Goal: Communication & Community: Answer question/provide support

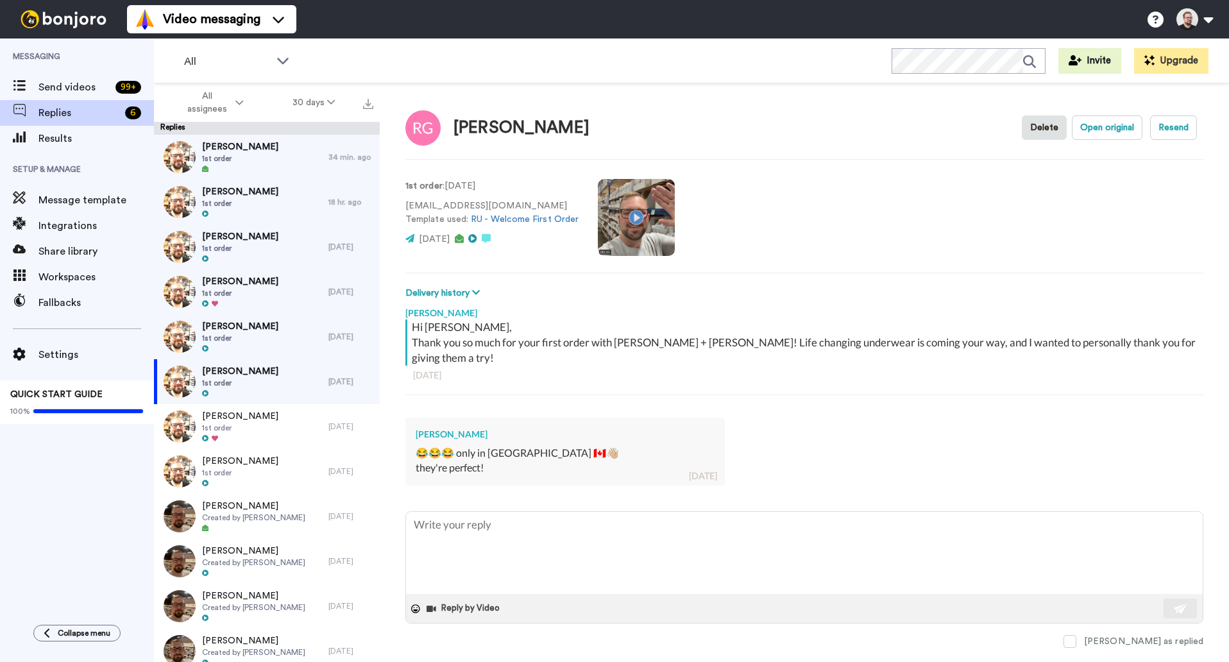
type textarea "x"
type textarea "r"
click at [328, 378] on div "[DATE]" at bounding box center [350, 382] width 45 height 10
click at [429, 517] on textarea "r" at bounding box center [804, 553] width 797 height 82
type textarea "x"
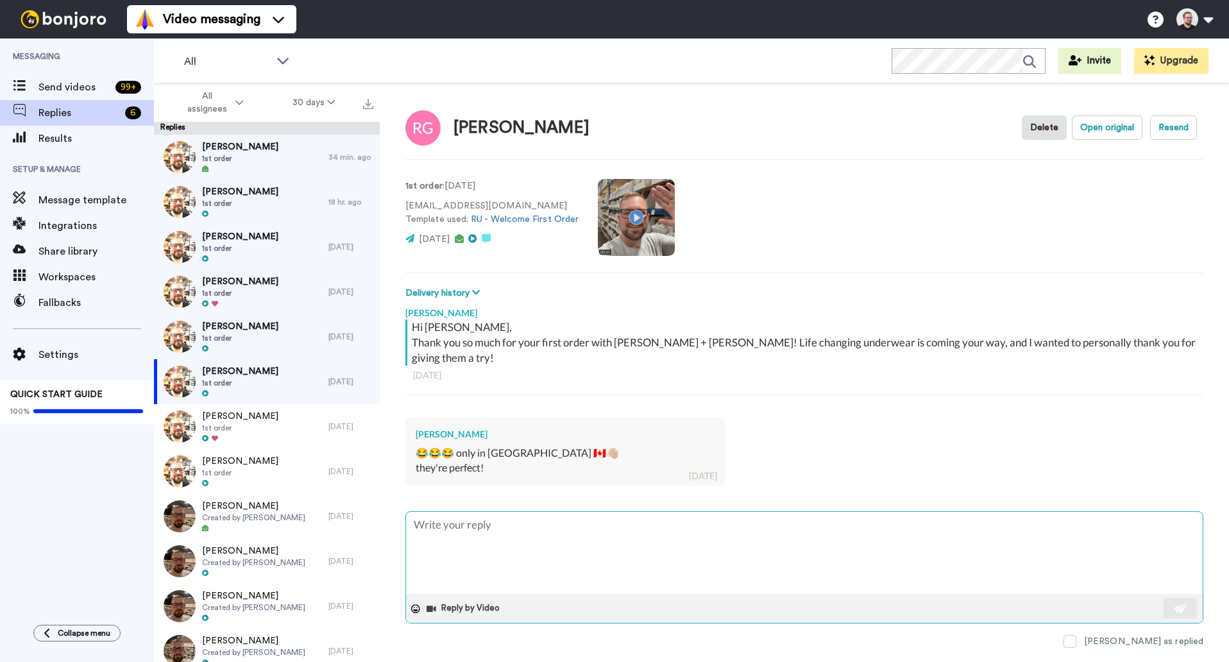
type textarea "x"
type textarea "H"
type textarea "x"
type textarea "He"
type textarea "x"
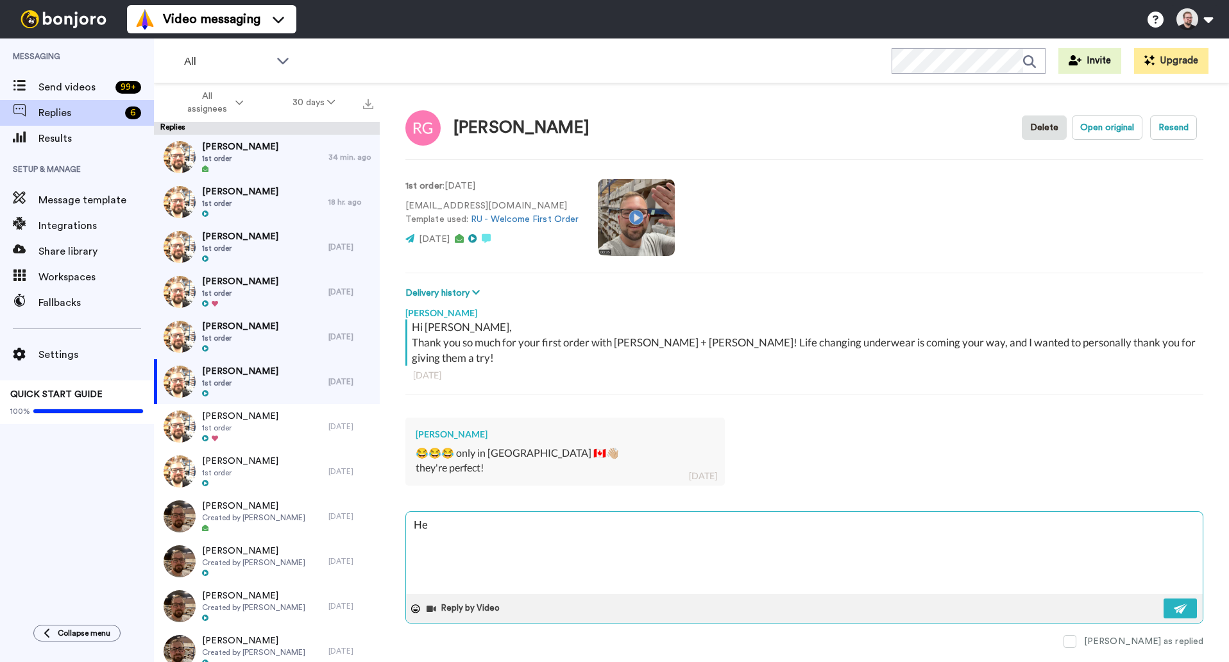
type textarea "Hey"
type textarea "x"
type textarea "Hey"
type textarea "x"
type textarea "Hey Re"
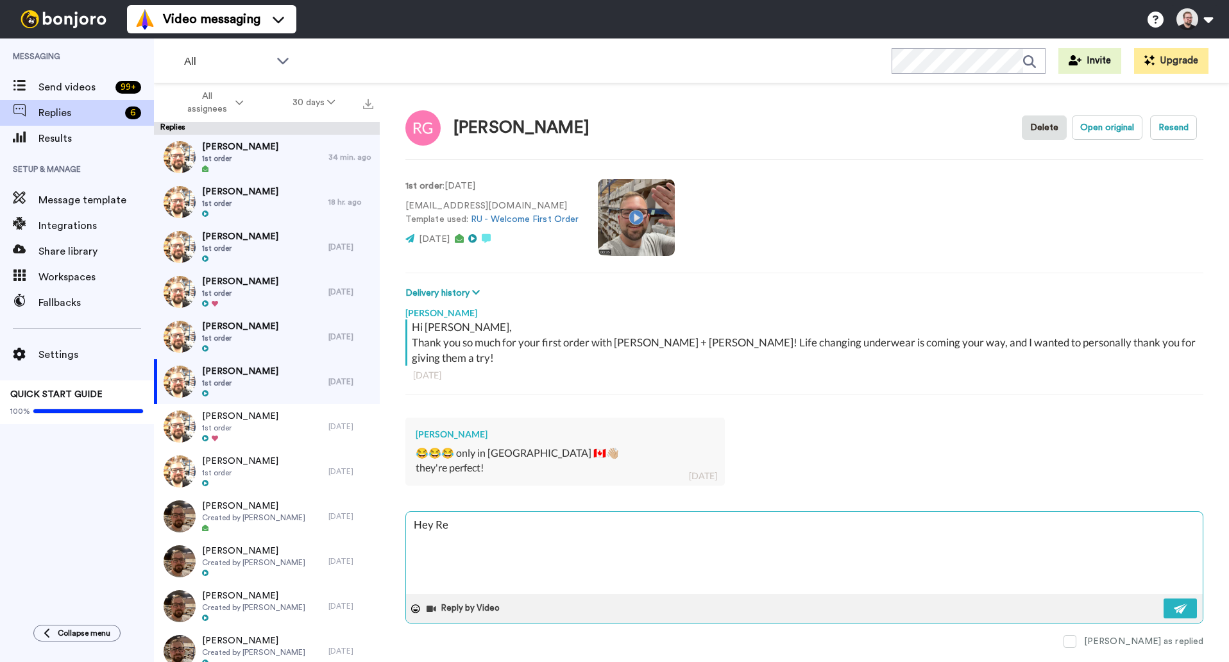
type textarea "x"
type textarea "Hey Reb"
type textarea "x"
type textarea "Hey Rebe"
type textarea "x"
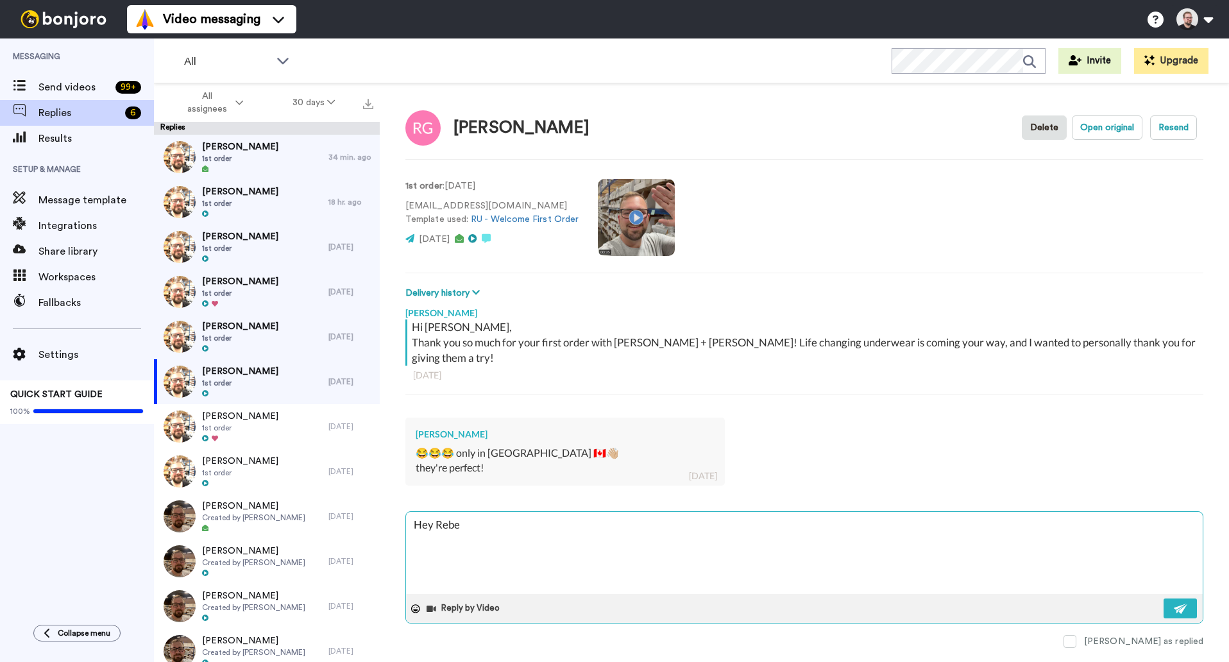
type textarea "Hey Rebec"
type textarea "x"
type textarea "Hey Rebecc"
type textarea "x"
type textarea "Hey [PERSON_NAME]"
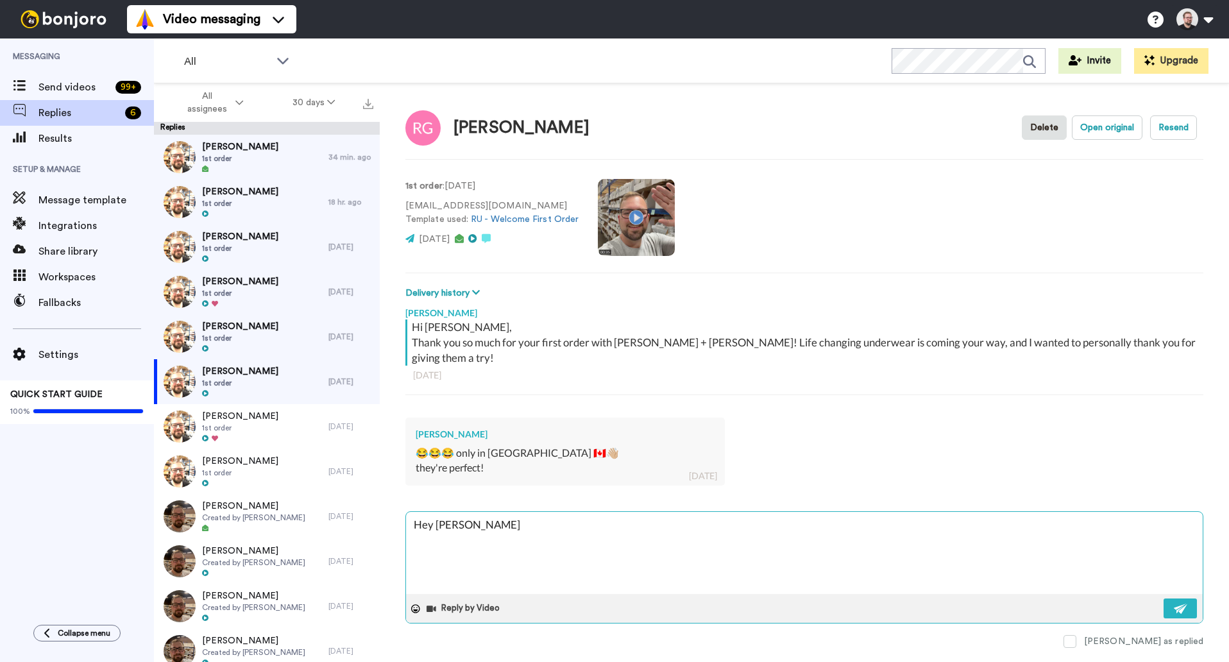
type textarea "x"
type textarea "Hey [PERSON_NAME],"
type textarea "x"
type textarea "Hey [PERSON_NAME],"
type textarea "x"
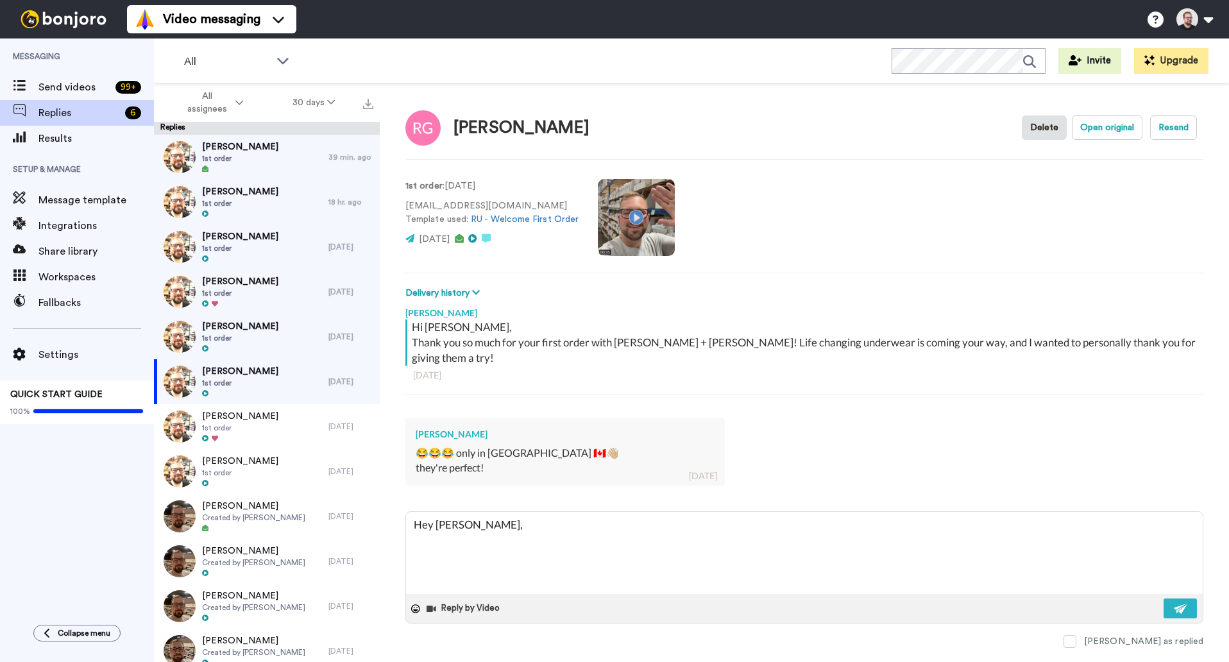
type textarea "Hey [PERSON_NAME],"
type textarea "x"
type textarea "Hey [PERSON_NAME],"
type textarea "x"
type textarea "Hey [PERSON_NAME], I"
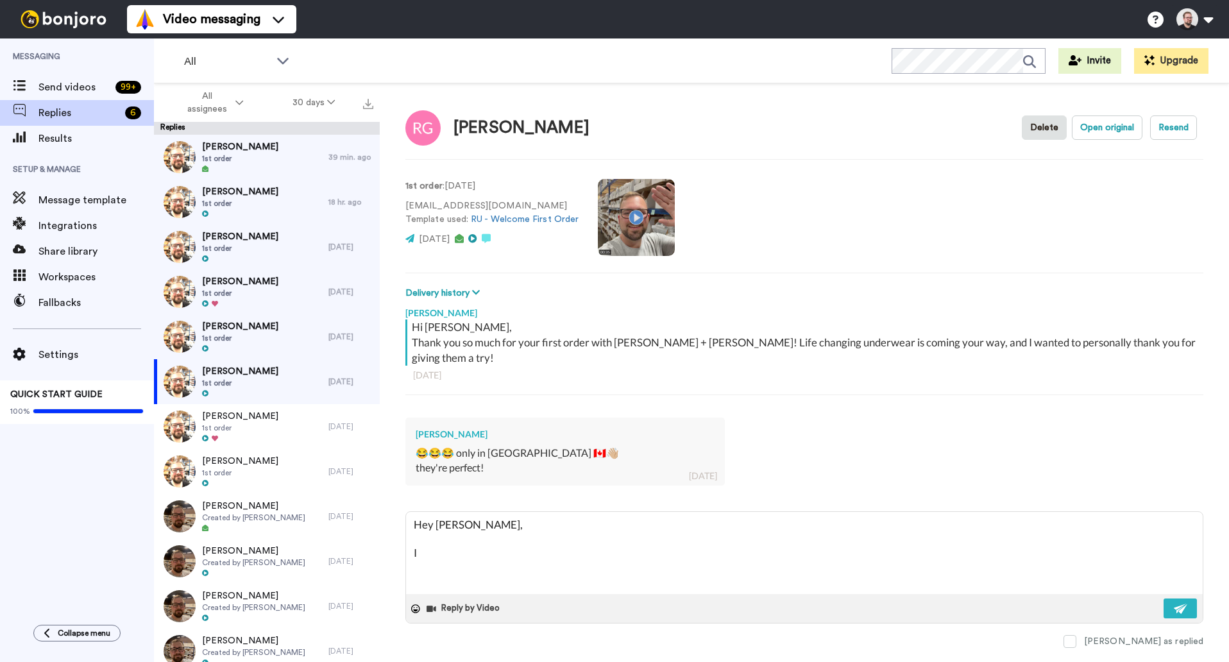
type textarea "x"
type textarea "Hey [PERSON_NAME], I'"
type textarea "x"
type textarea "Hey [PERSON_NAME], I'm"
type textarea "x"
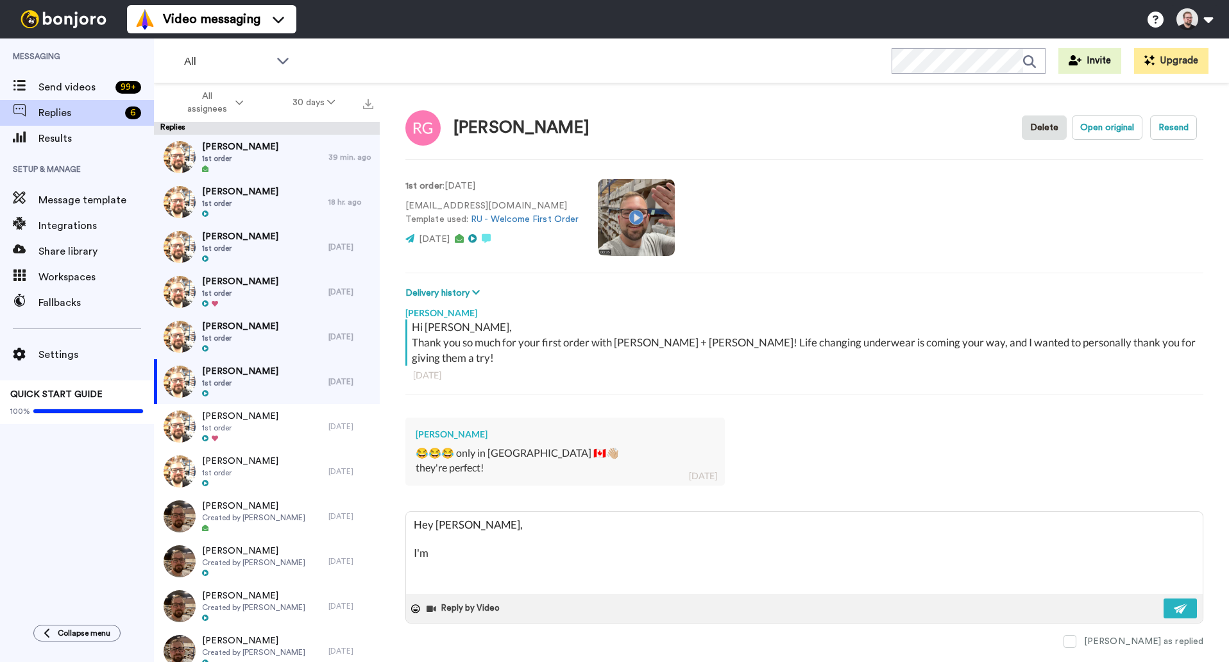
type textarea "Hey [PERSON_NAME], I'm"
type textarea "x"
type textarea "Hey [PERSON_NAME], I'm s"
type textarea "x"
type textarea "Hey [PERSON_NAME], I'm so"
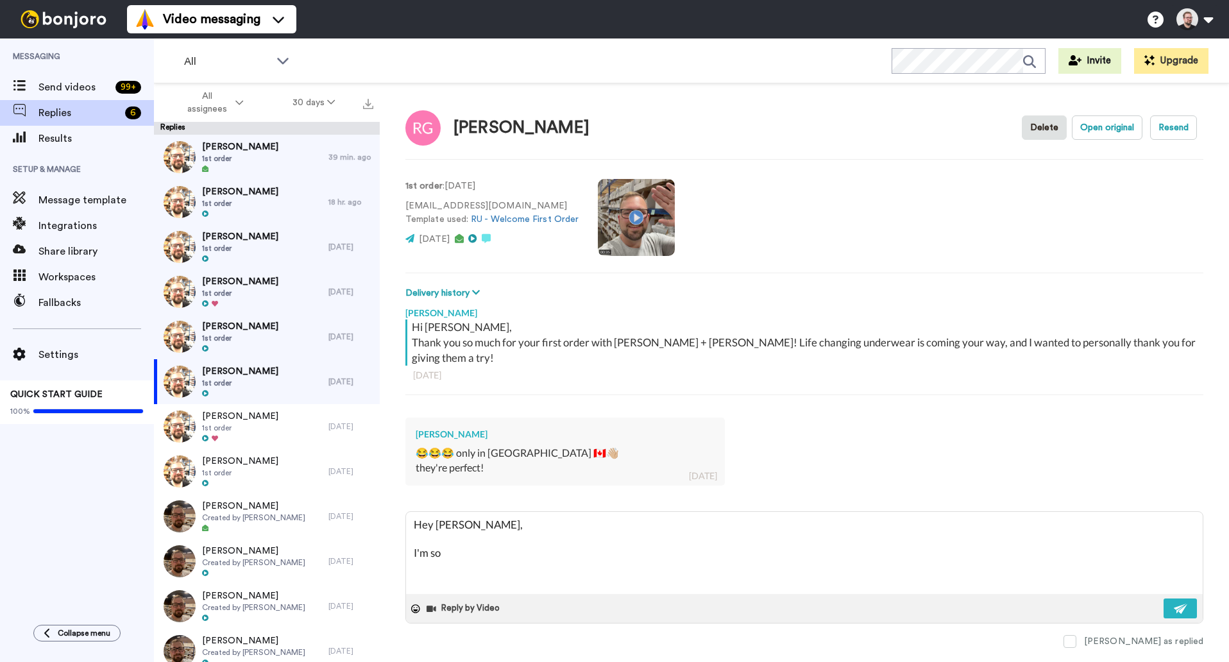
type textarea "x"
type textarea "Hey [PERSON_NAME], I'm so"
type textarea "x"
type textarea "Hey [PERSON_NAME], I'm so h"
type textarea "x"
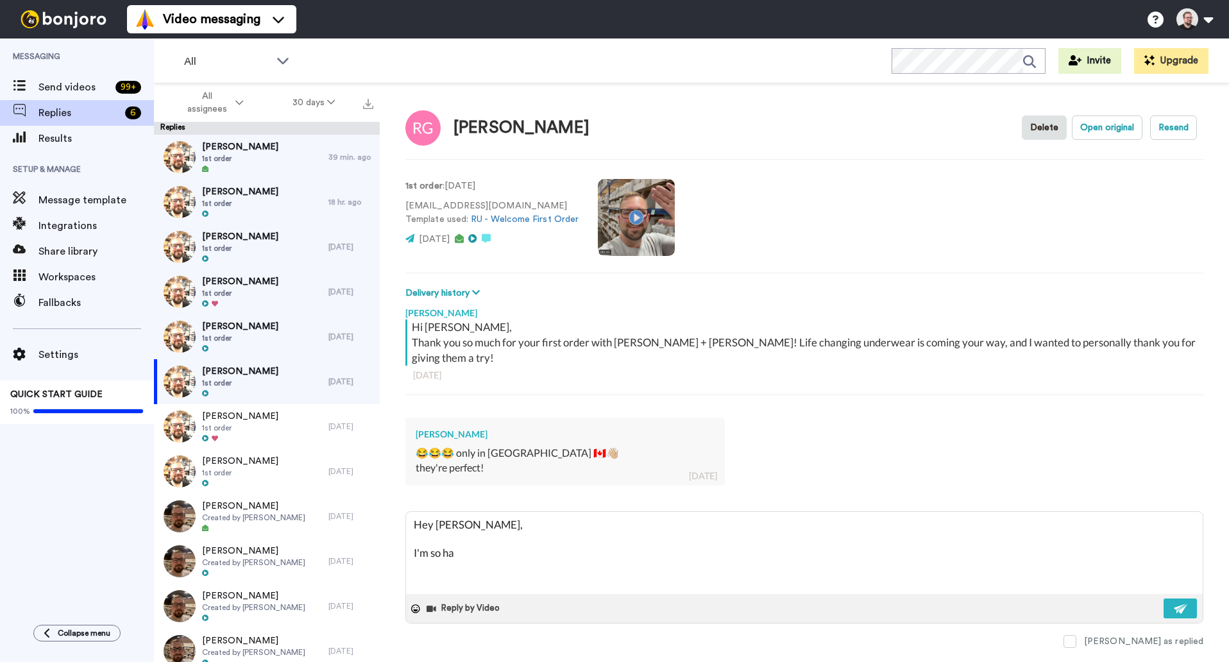
type textarea "Hey [PERSON_NAME], I'm so hap"
type textarea "x"
type textarea "Hey [PERSON_NAME], I'm so happ"
type textarea "x"
type textarea "Hey [PERSON_NAME], I'm so happy"
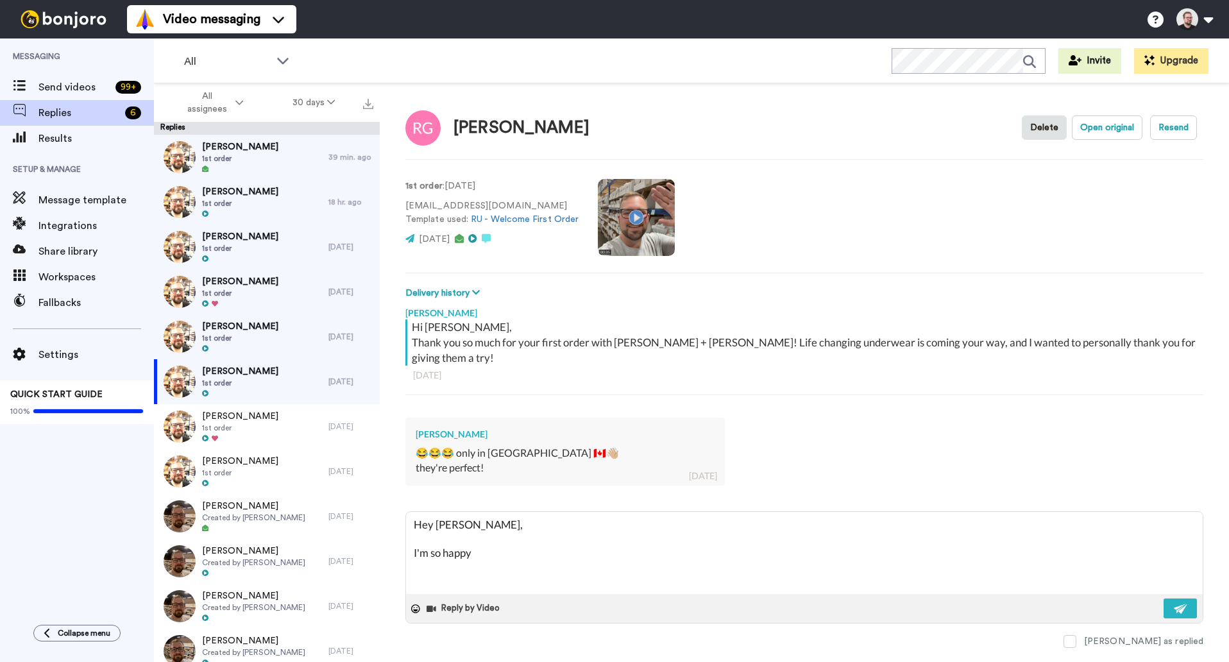
type textarea "x"
type textarea "Hey [PERSON_NAME], I'm so happy"
type textarea "x"
type textarea "Hey [PERSON_NAME], I'm so happy t"
type textarea "x"
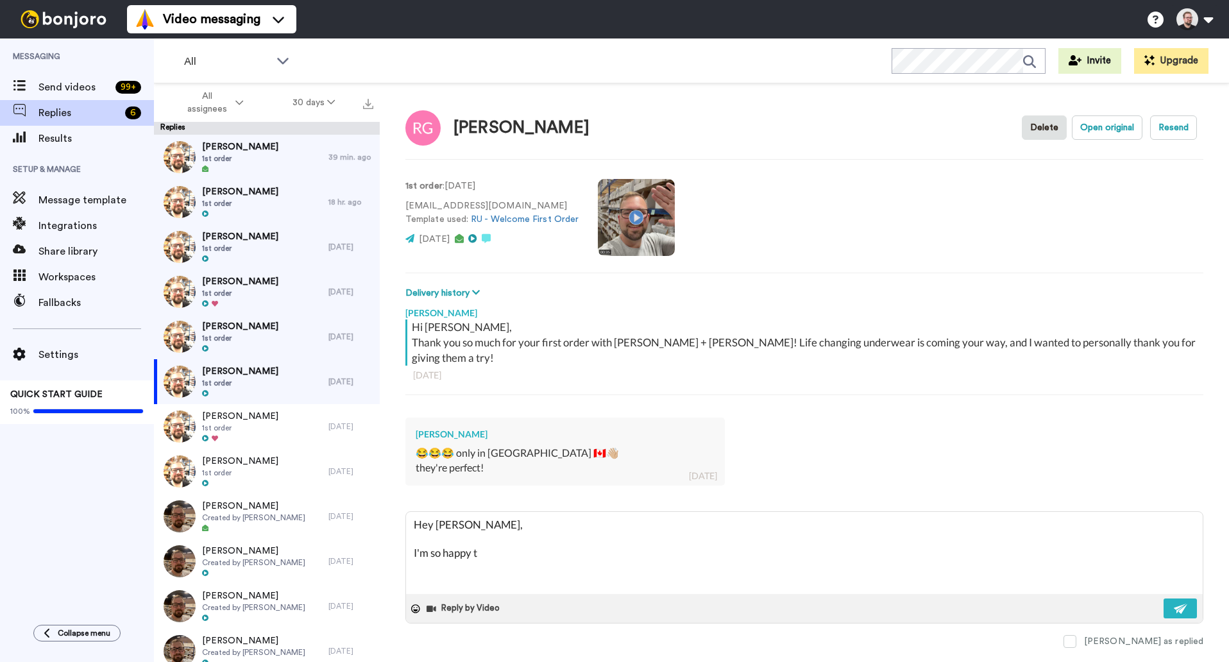
type textarea "Hey [PERSON_NAME], I'm so happy to"
type textarea "x"
type textarea "Hey [PERSON_NAME], I'm so happy to h"
type textarea "x"
type textarea "Hey [PERSON_NAME], I'm so happy to he"
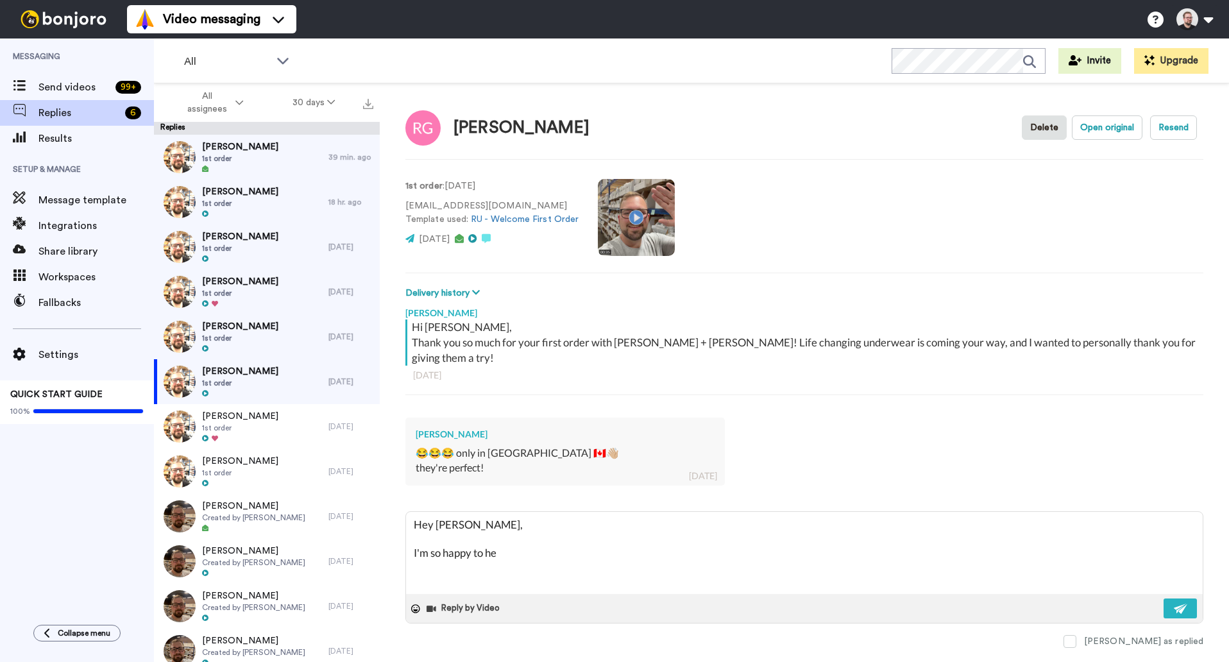
type textarea "x"
type textarea "Hey [PERSON_NAME], I'm so happy to hea"
type textarea "x"
type textarea "Hey [PERSON_NAME], I'm so happy to hear"
type textarea "x"
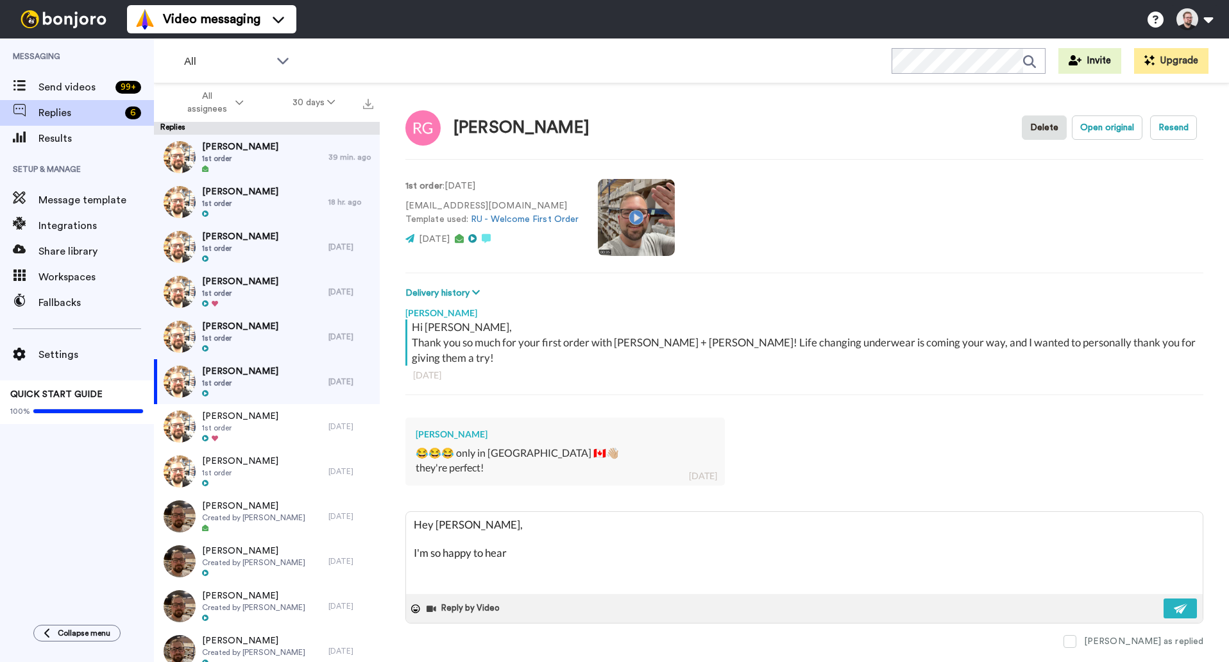
type textarea "Hey [PERSON_NAME], I'm so happy to hear"
type textarea "x"
type textarea "Hey [PERSON_NAME], I'm so happy to hear y"
type textarea "x"
type textarea "Hey [PERSON_NAME], I'm so happy to hear yo"
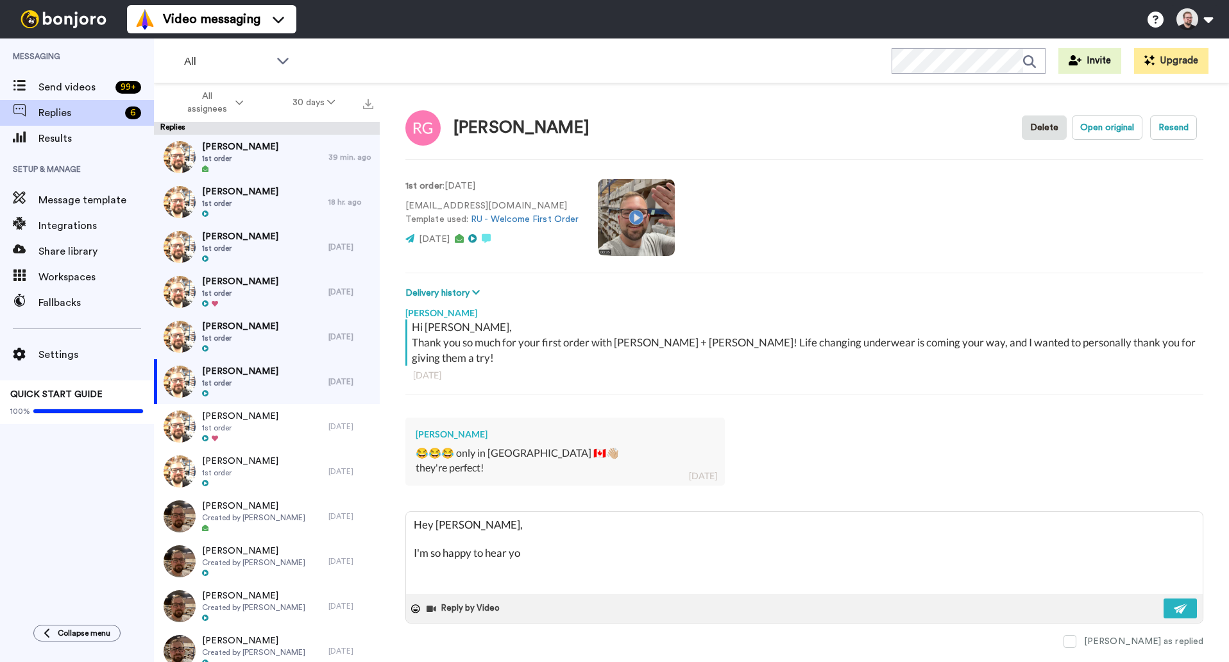
type textarea "x"
type textarea "Hey [PERSON_NAME], I'm so happy to hear you"
type textarea "x"
type textarea "Hey [PERSON_NAME], I'm so happy to hear you'r"
type textarea "x"
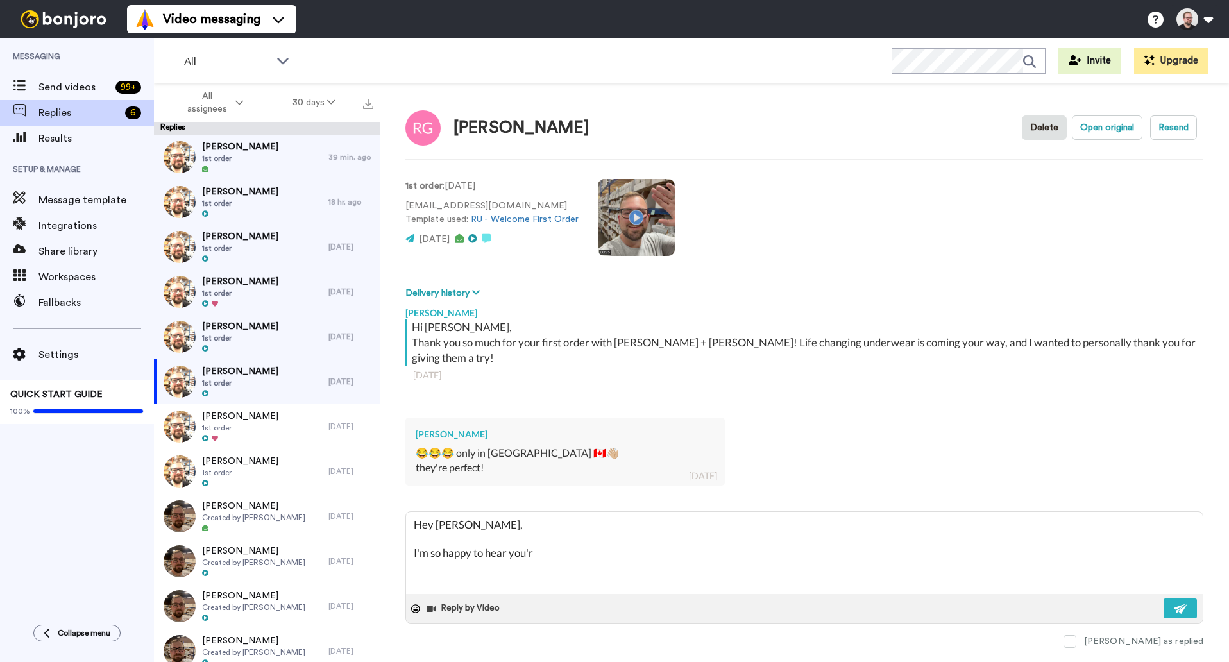
type textarea "Hey [PERSON_NAME], I'm so happy to hear you're"
type textarea "x"
type textarea "Hey [PERSON_NAME], I'm so happy to hear you're"
type textarea "x"
type textarea "Hey [PERSON_NAME], I'm so happy to hear you're l"
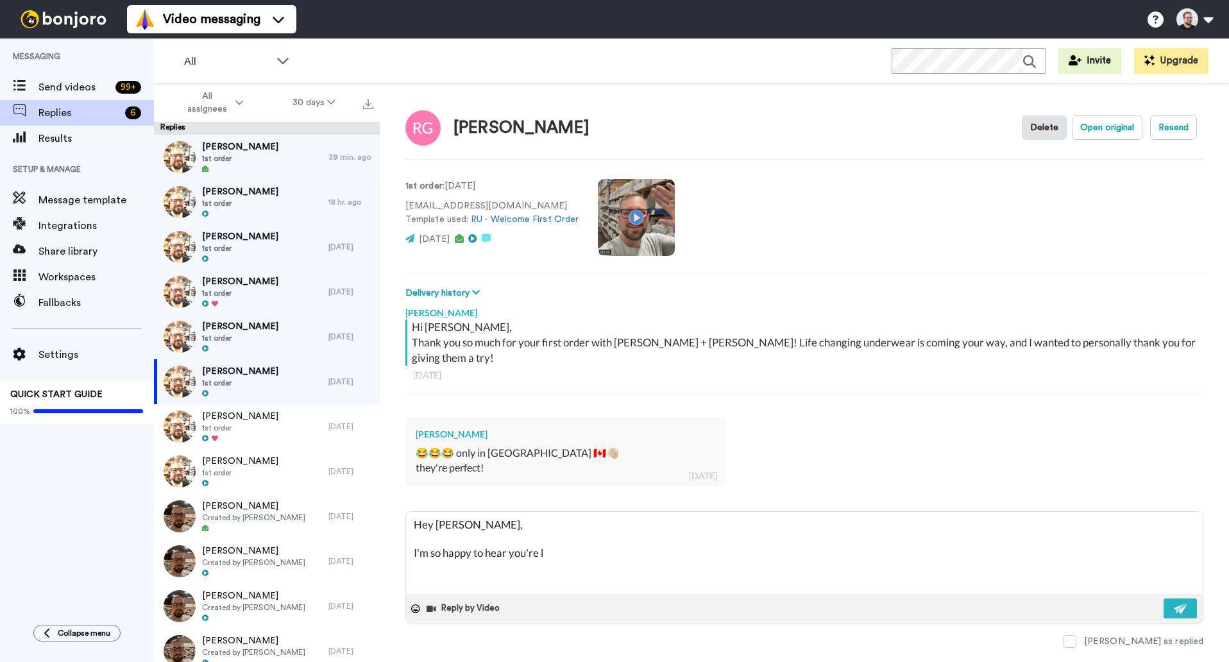
type textarea "x"
type textarea "Hey [PERSON_NAME], I'm so happy to hear you're lo"
type textarea "x"
type textarea "Hey [PERSON_NAME], I'm so happy to hear you're loc"
type textarea "x"
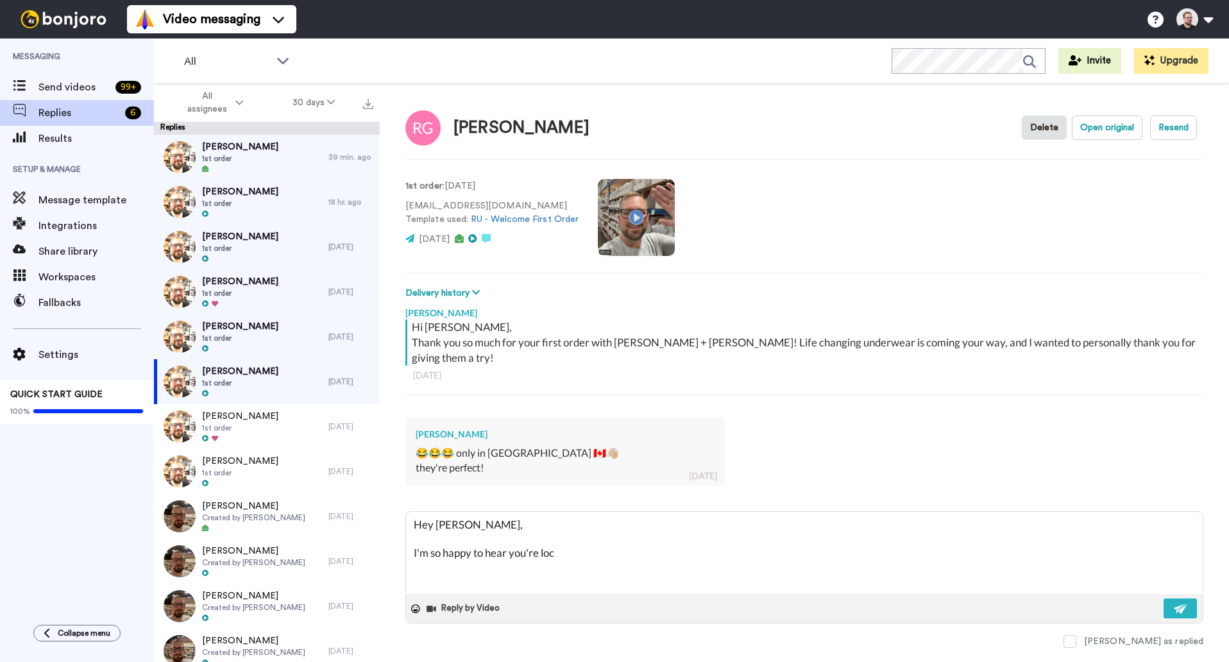
type textarea "Hey [PERSON_NAME], I'm so happy to hear you're loci"
type textarea "x"
type textarea "Hey [PERSON_NAME], I'm so happy to hear you're locin"
type textarea "x"
type textarea "Hey [PERSON_NAME], I'm so happy to hear you're loci"
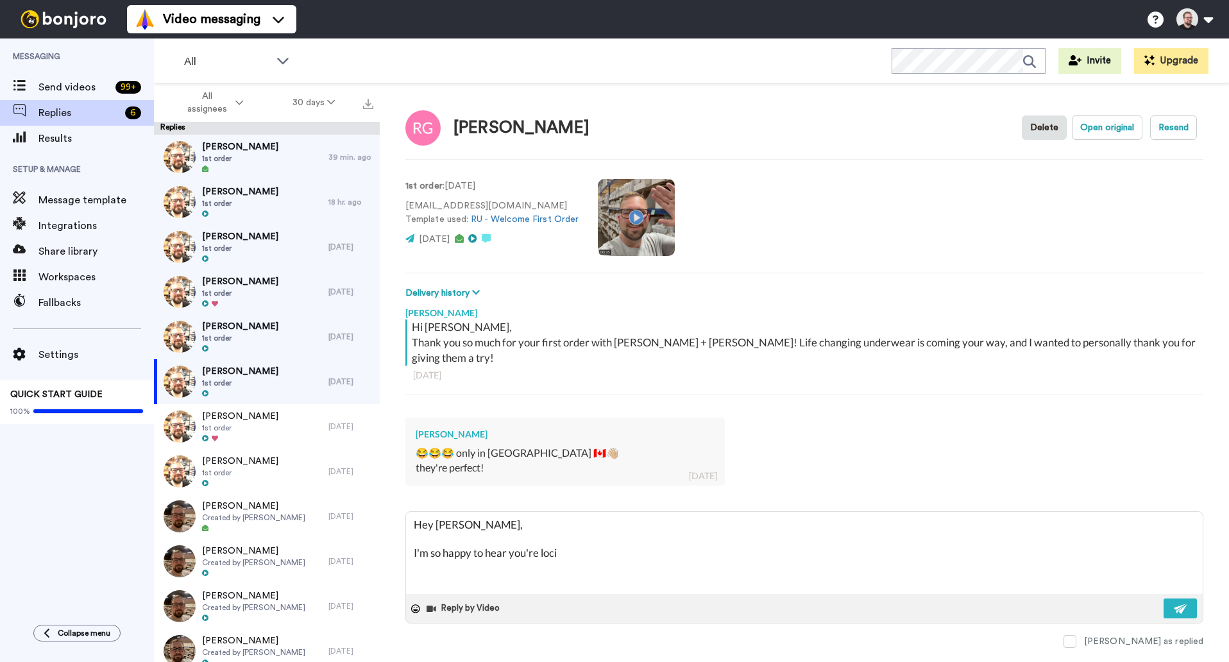
type textarea "x"
type textarea "Hey [PERSON_NAME], I'm so happy to hear you're loc"
type textarea "x"
type textarea "Hey [PERSON_NAME], I'm so happy to hear you're lo"
type textarea "x"
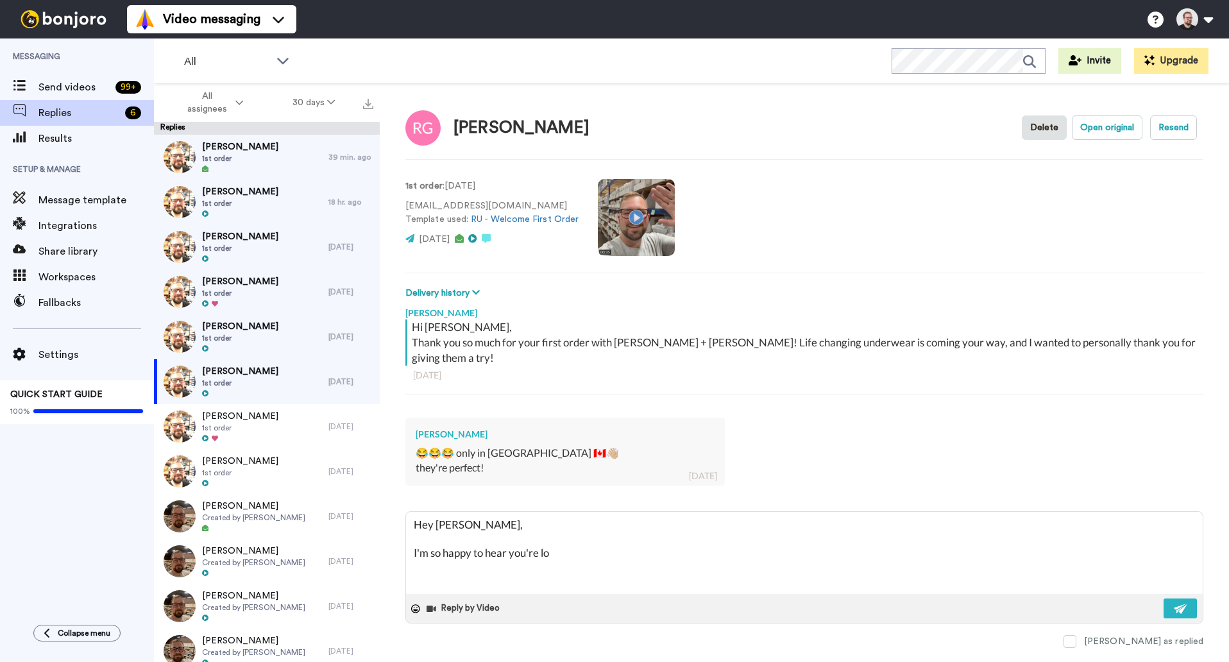
type textarea "Hey [PERSON_NAME], I'm so happy to hear you're lov"
type textarea "x"
type textarea "Hey [PERSON_NAME], I'm so happy to hear you're lovi"
type textarea "x"
type textarea "Hey [PERSON_NAME], I'm so happy to hear you're loving"
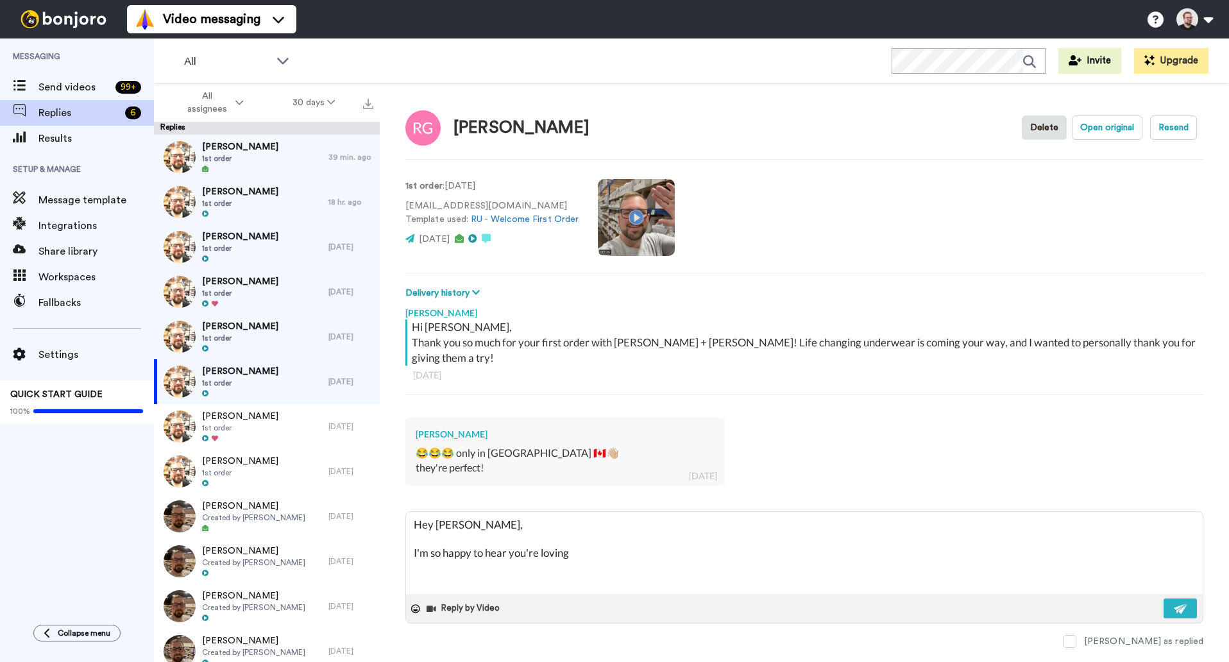
type textarea "x"
type textarea "Hey [PERSON_NAME], I'm so happy to hear you're loving"
type textarea "x"
type textarea "Hey [PERSON_NAME], I'm so happy to hear you're loving t"
type textarea "x"
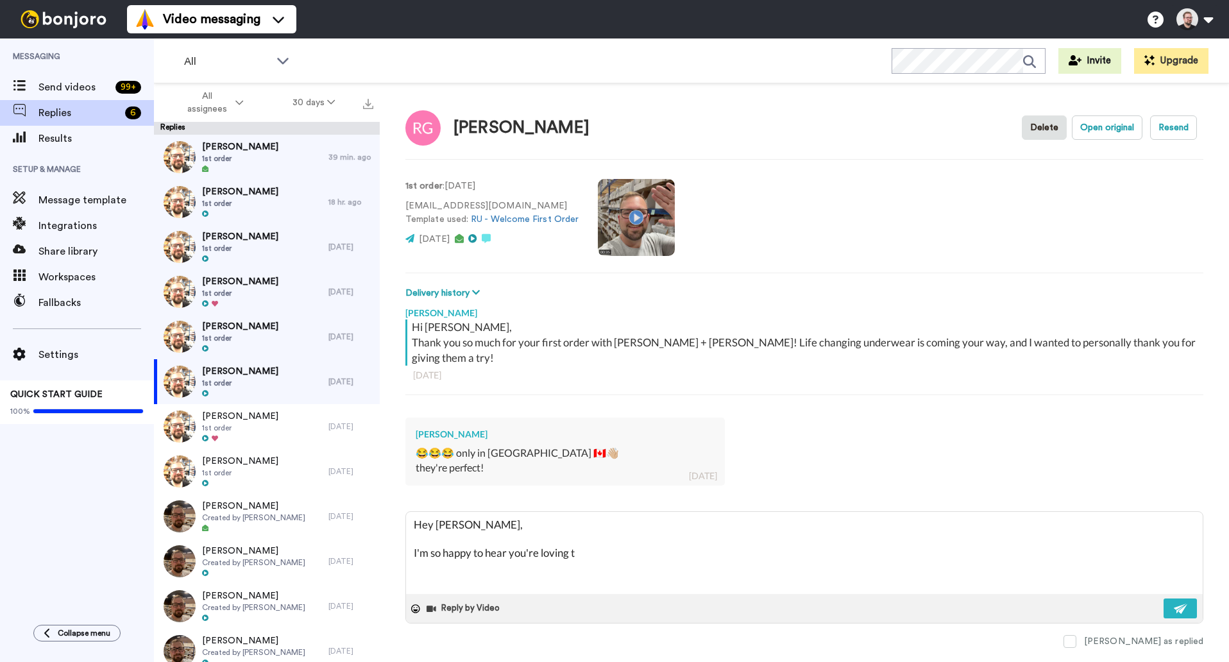
type textarea "Hey [PERSON_NAME], I'm so happy to hear you're loving th"
type textarea "x"
type textarea "Hey [PERSON_NAME], I'm so happy to hear you're loving the"
type textarea "x"
type textarea "Hey [PERSON_NAME], I'm so happy to hear you're loving them"
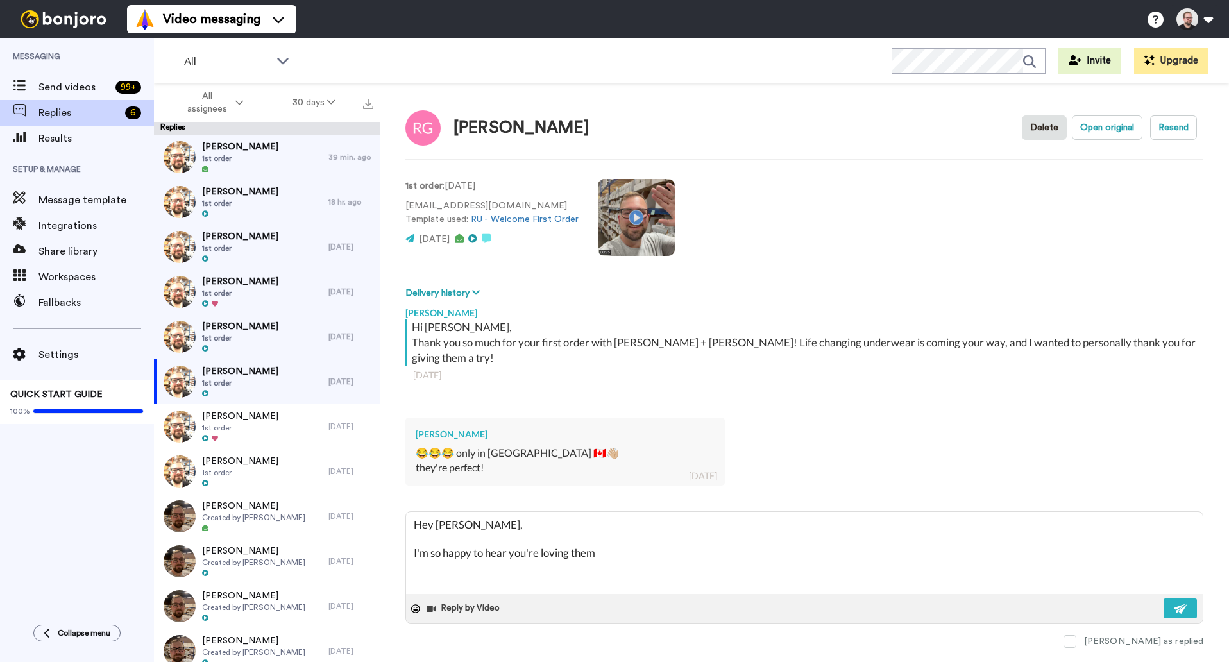
type textarea "x"
type textarea "Hey [PERSON_NAME], I'm so happy to hear you're loving them"
type textarea "x"
type textarea "Hey [PERSON_NAME], I'm so happy to hear you're loving them a"
type textarea "x"
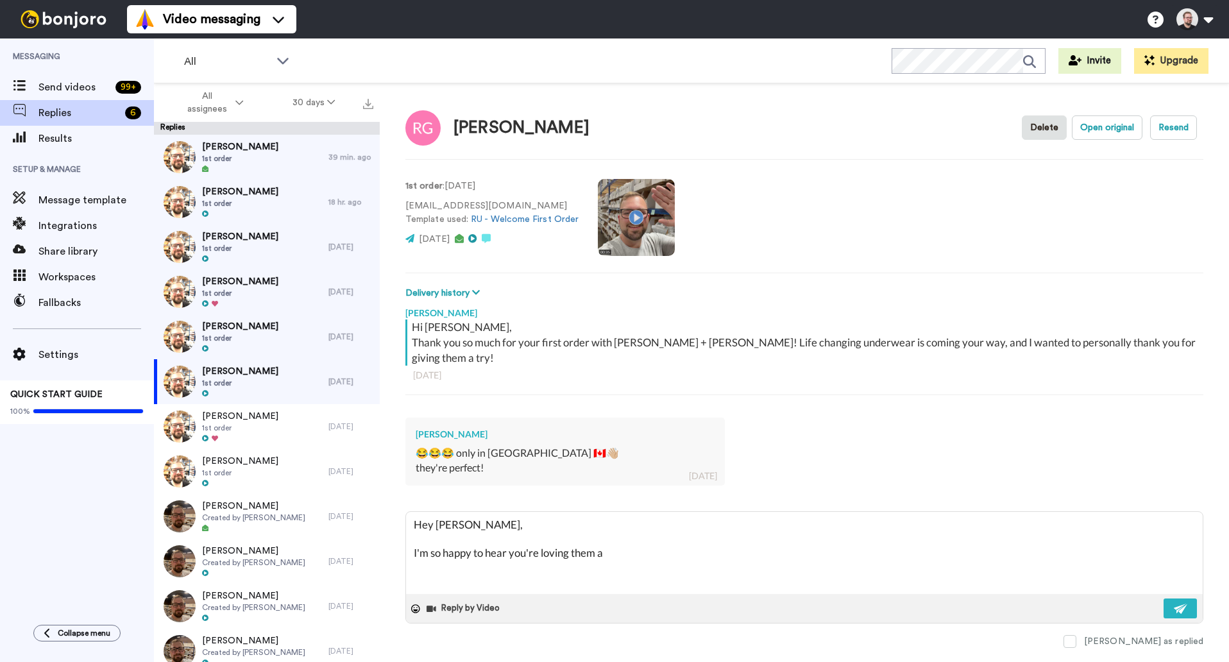
type textarea "Hey [PERSON_NAME], I'm so happy to hear you're loving them an"
type textarea "x"
type textarea "Hey [PERSON_NAME], I'm so happy to hear you're loving them and"
type textarea "x"
type textarea "Hey [PERSON_NAME], I'm so happy to hear you're loving them and"
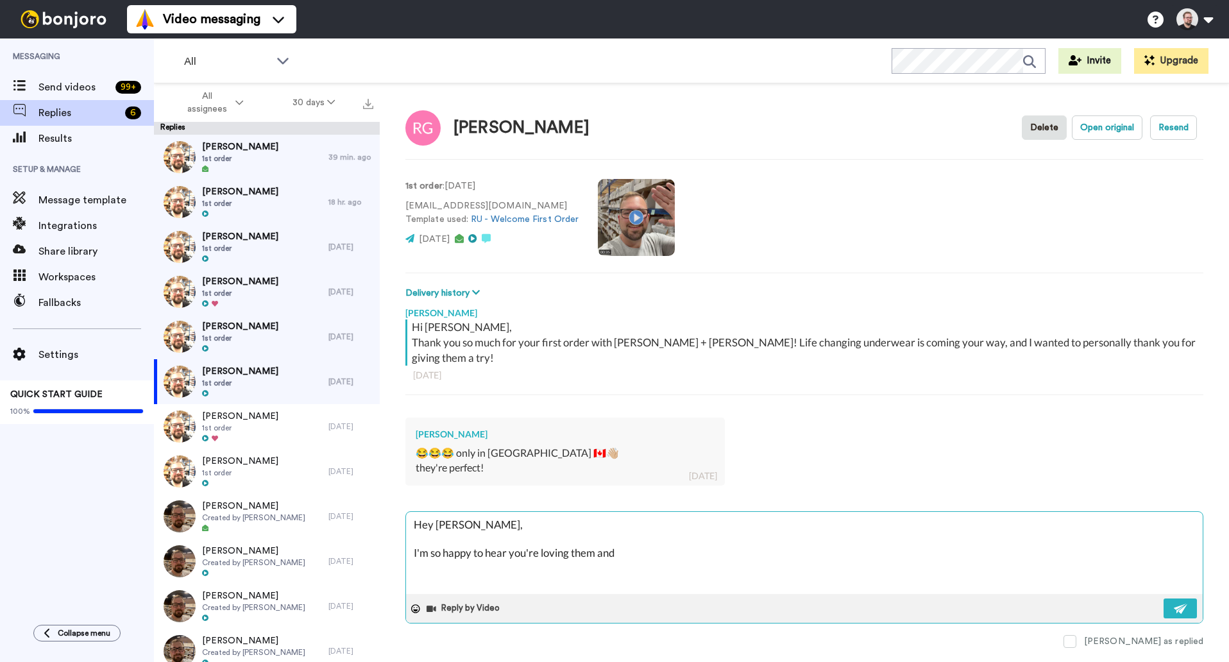
type textarea "x"
type textarea "Hey [PERSON_NAME], I'm so happy to hear you're loving them and"
type textarea "x"
type textarea "Hey [PERSON_NAME], I'm so happy to hear you're loving them an"
type textarea "x"
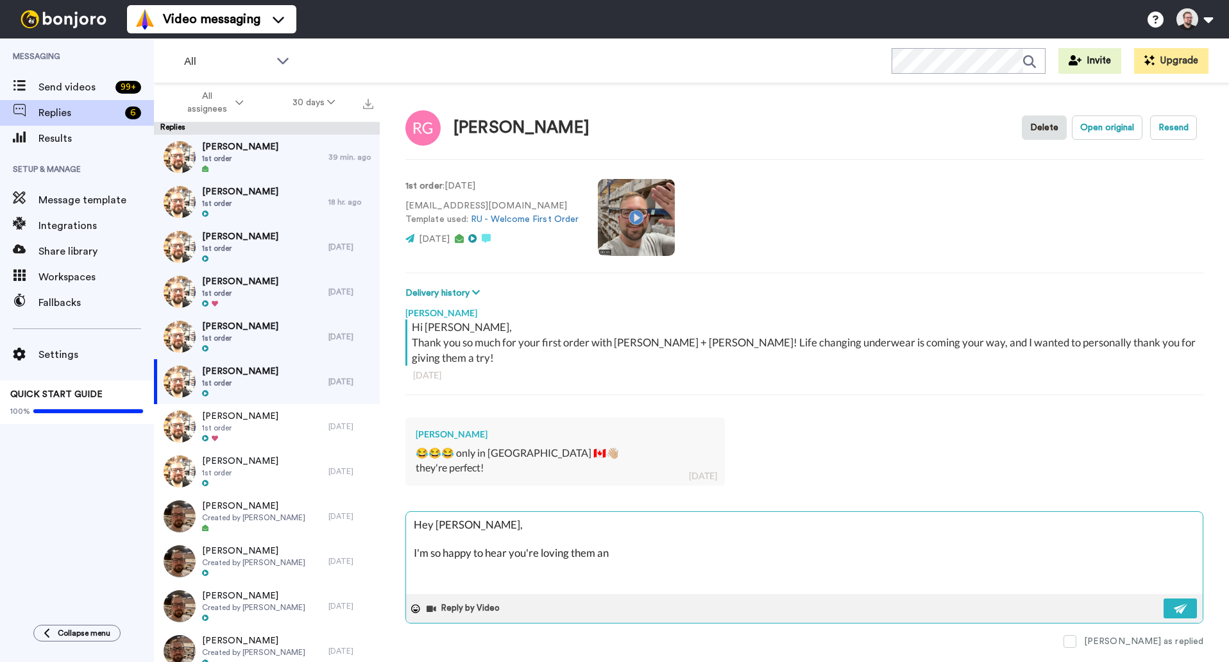
type textarea "Hey [PERSON_NAME], I'm so happy to hear you're loving them a"
type textarea "x"
type textarea "Hey [PERSON_NAME], I'm so happy to hear you're loving them"
type textarea "x"
type textarea "Hey [PERSON_NAME], I'm so happy to hear you're loving them"
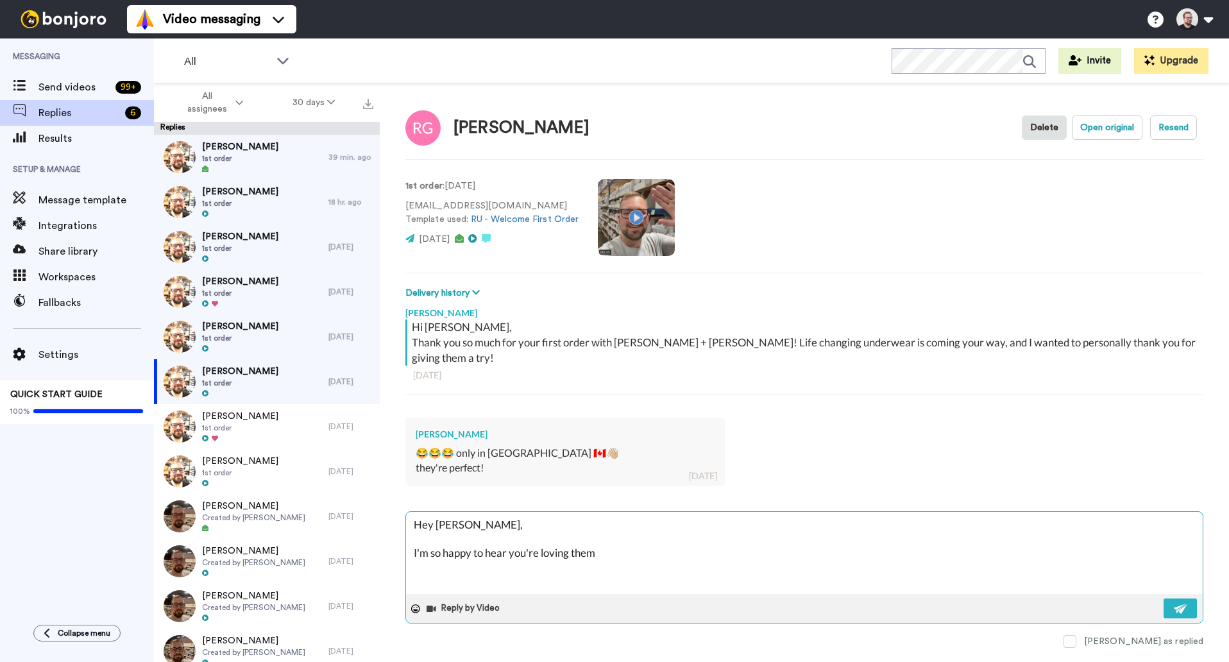
type textarea "x"
type textarea "Hey [PERSON_NAME], I'm so happy to hear you're loving the"
type textarea "x"
type textarea "Hey [PERSON_NAME], I'm so happy to hear you're loving th"
type textarea "x"
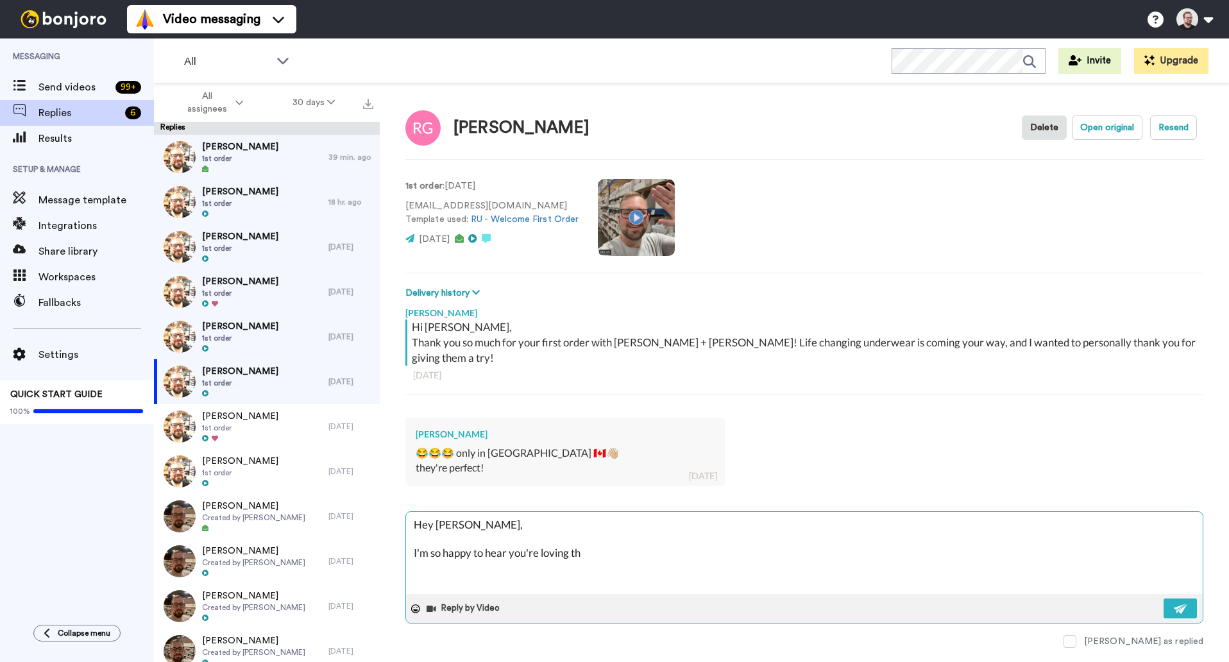
type textarea "Hey [PERSON_NAME], I'm so happy to hear you're loving t"
type textarea "x"
type textarea "Hey [PERSON_NAME], I'm so happy to hear you're loving"
type textarea "x"
type textarea "Hey [PERSON_NAME], I'm so happy to hear you're loving t"
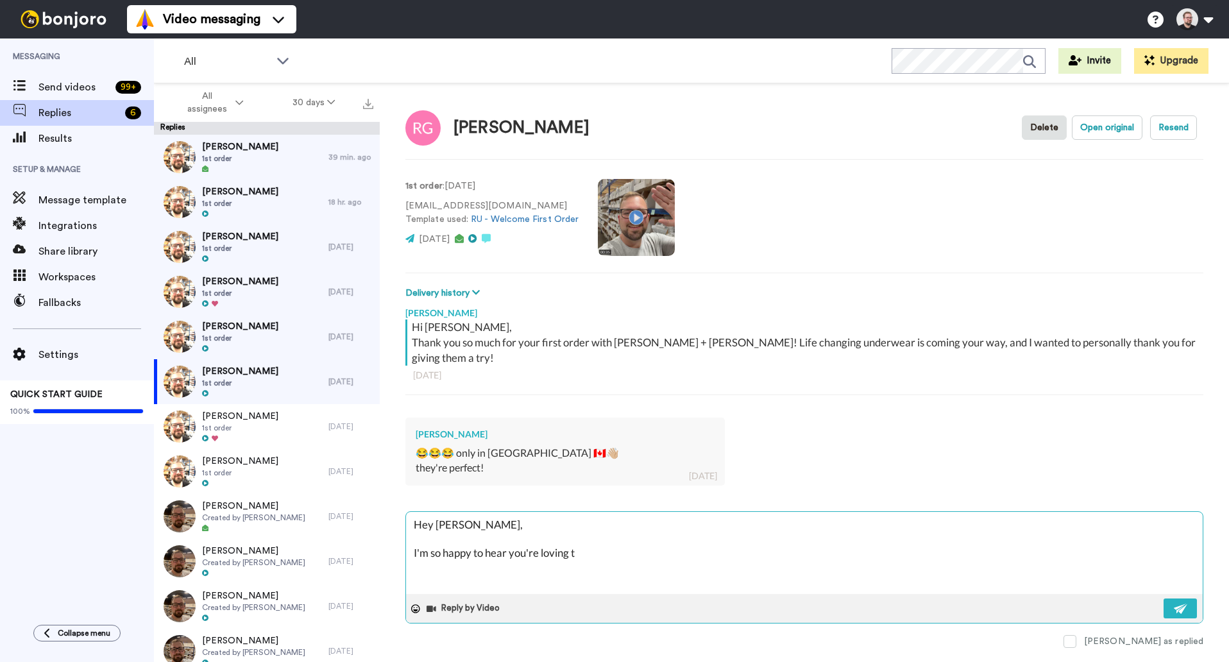
type textarea "x"
type textarea "Hey [PERSON_NAME], I'm so happy to hear you're loving th"
type textarea "x"
type textarea "Hey [PERSON_NAME], I'm so happy to hear you're loving the"
type textarea "x"
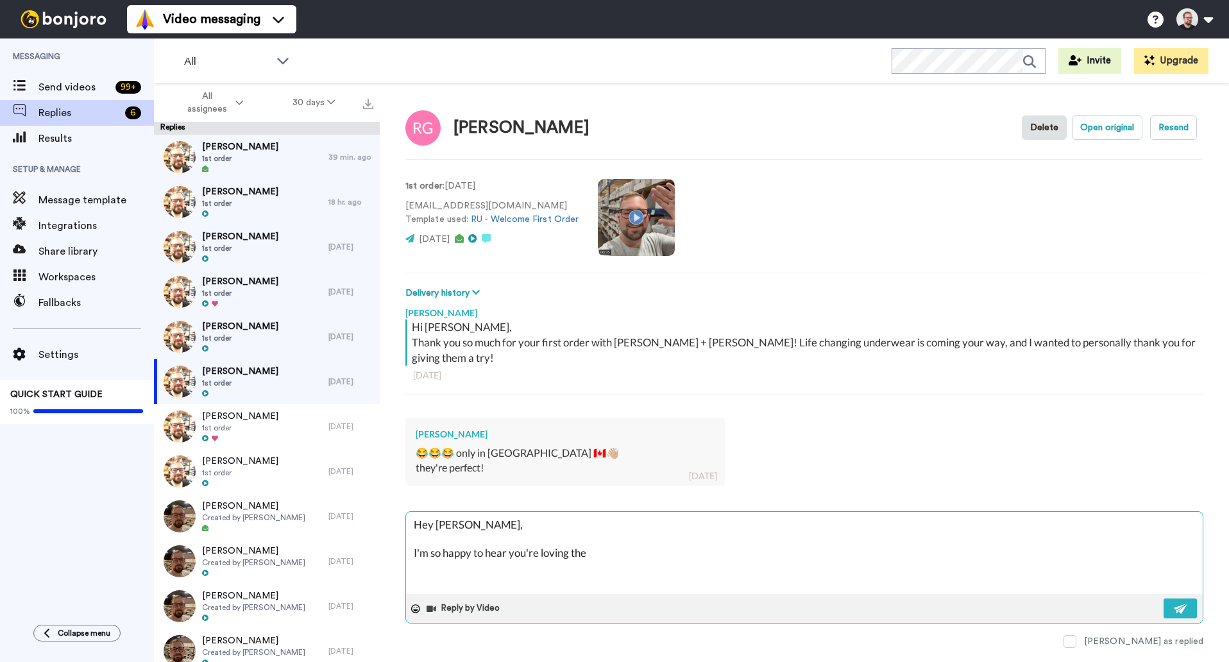
type textarea "Hey [PERSON_NAME], I'm so happy to hear you're loving them"
type textarea "x"
type textarea "Hey [PERSON_NAME], I'm so happy to hear you're loving them"
type textarea "x"
type textarea "Hey [PERSON_NAME], I'm so happy to hear you're loving them a"
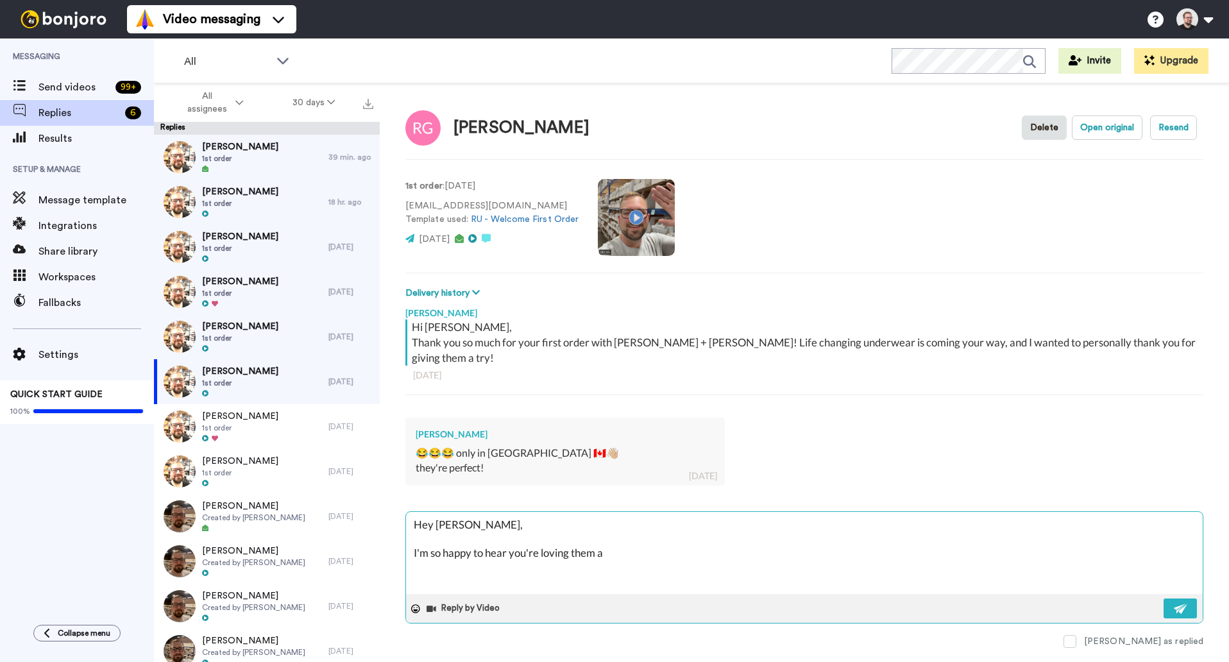
type textarea "x"
type textarea "Hey [PERSON_NAME], I'm so happy to hear you're loving them an"
type textarea "x"
type textarea "Hey [PERSON_NAME], I'm so happy to hear you're loving them and"
type textarea "x"
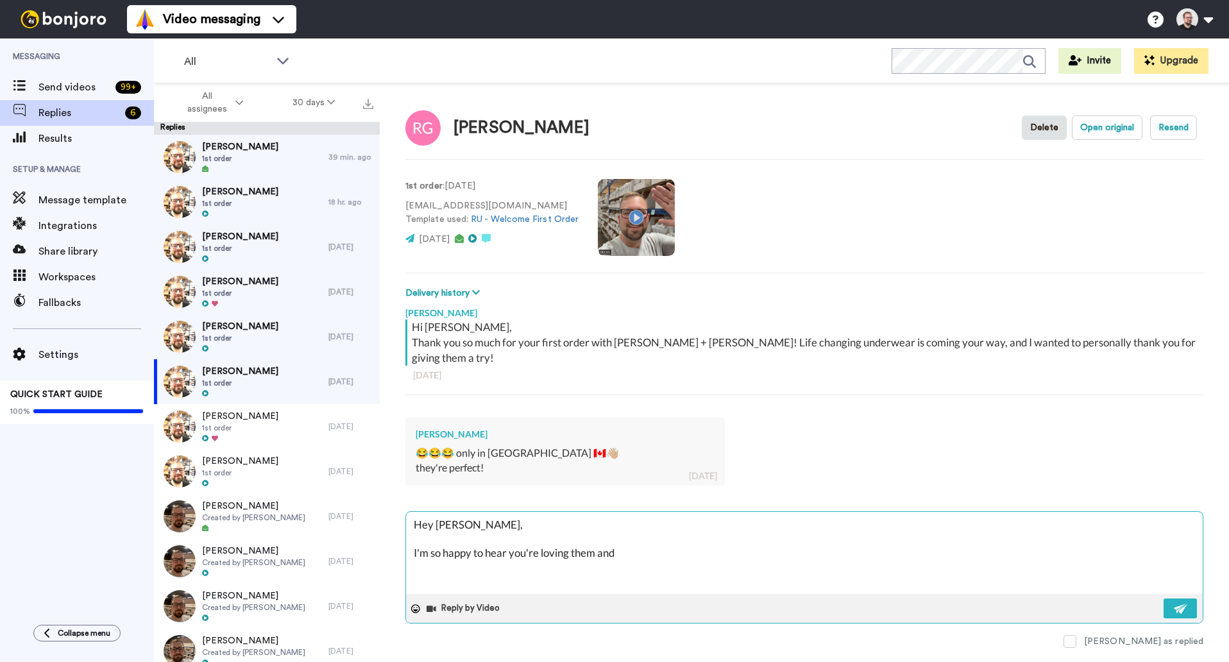
type textarea "Hey [PERSON_NAME], I'm so happy to hear you're loving them and a"
type textarea "x"
type textarea "Hey [PERSON_NAME], I'm so happy to hear you're loving them and ap"
type textarea "x"
type textarea "Hey [PERSON_NAME], I'm so happy to hear you're loving them and app"
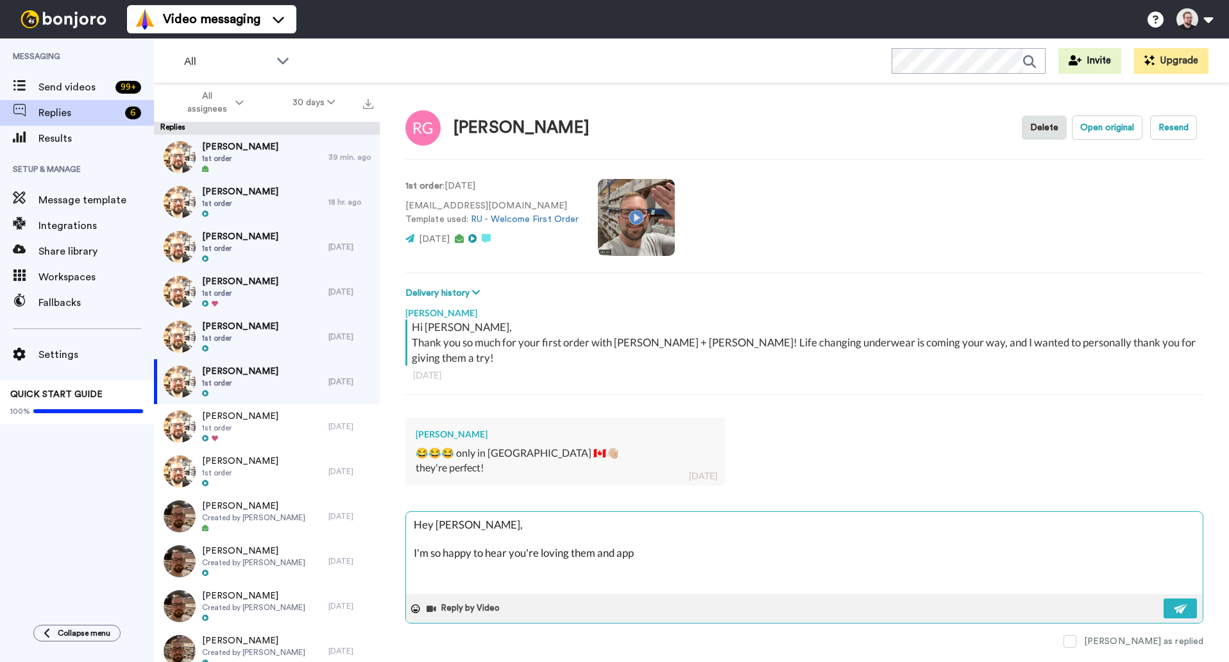
type textarea "x"
type textarea "Hey [PERSON_NAME], I'm so happy to hear you're loving them and appr"
type textarea "x"
type textarea "Hey [PERSON_NAME], I'm so happy to hear you're loving them and appre"
type textarea "x"
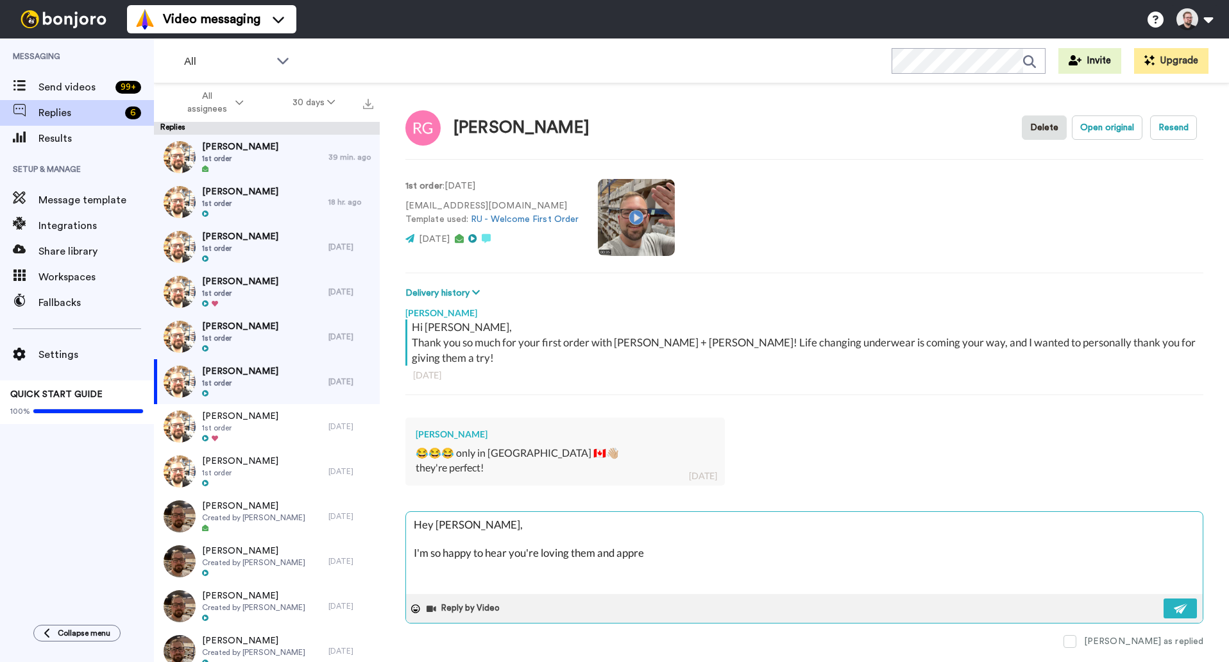
type textarea "Hey [PERSON_NAME], I'm so happy to hear you're loving them and apprec"
type textarea "x"
type textarea "Hey [PERSON_NAME], I'm so happy to hear you're loving them and appreci"
type textarea "x"
type textarea "Hey [PERSON_NAME], I'm so happy to hear you're loving them and apprecia"
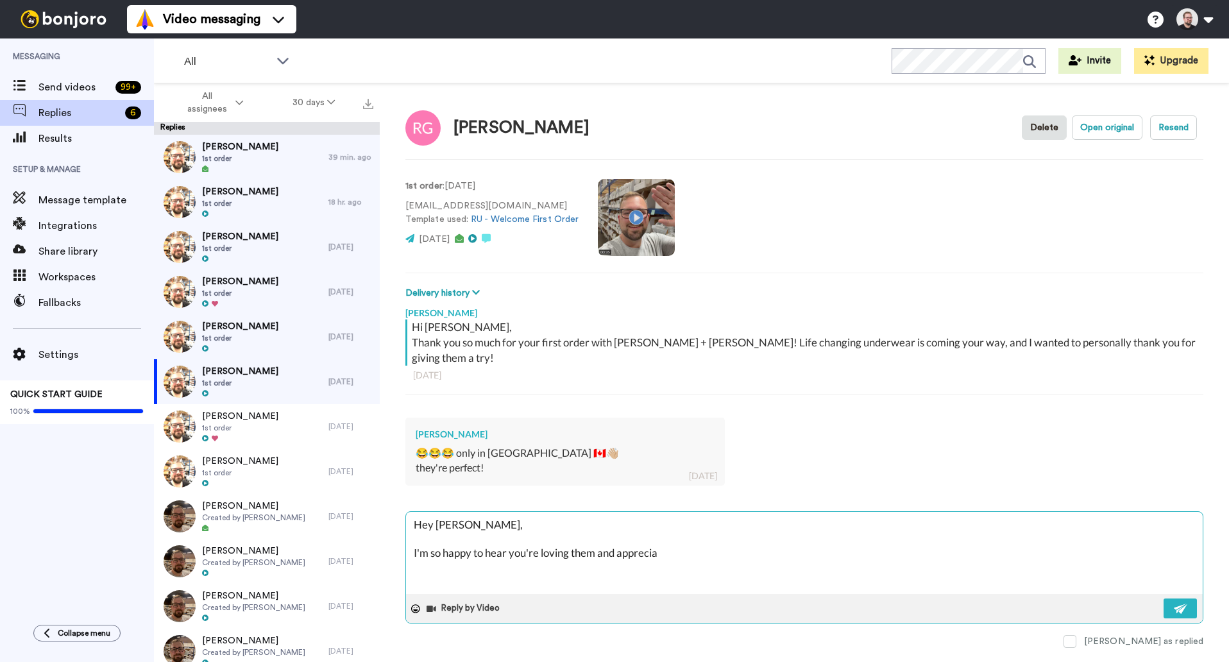
type textarea "x"
type textarea "Hey [PERSON_NAME], I'm so happy to hear you're loving them and appreciat"
type textarea "x"
type textarea "Hey [PERSON_NAME], I'm so happy to hear you're loving them and appreciate"
type textarea "x"
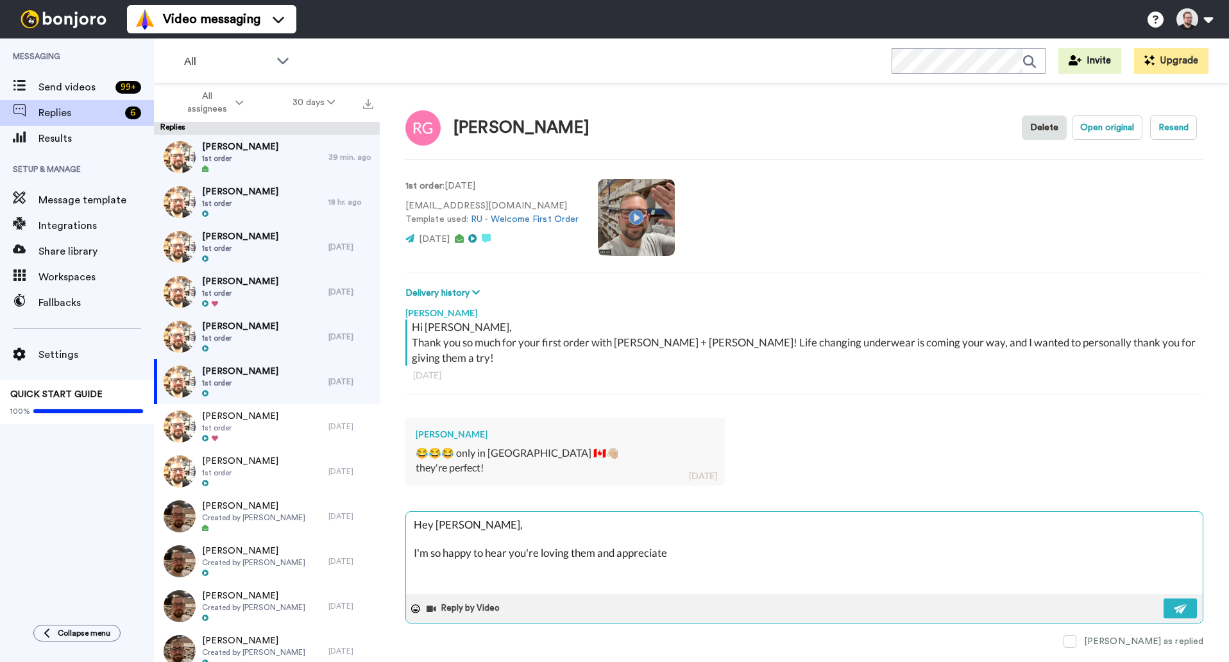
type textarea "Hey [PERSON_NAME], I'm so happy to hear you're loving them and appreciate"
type textarea "x"
type textarea "Hey [PERSON_NAME], I'm so happy to hear you're loving them and appreciate t"
type textarea "x"
type textarea "Hey [PERSON_NAME], I'm so happy to hear you're loving them and appreciate th"
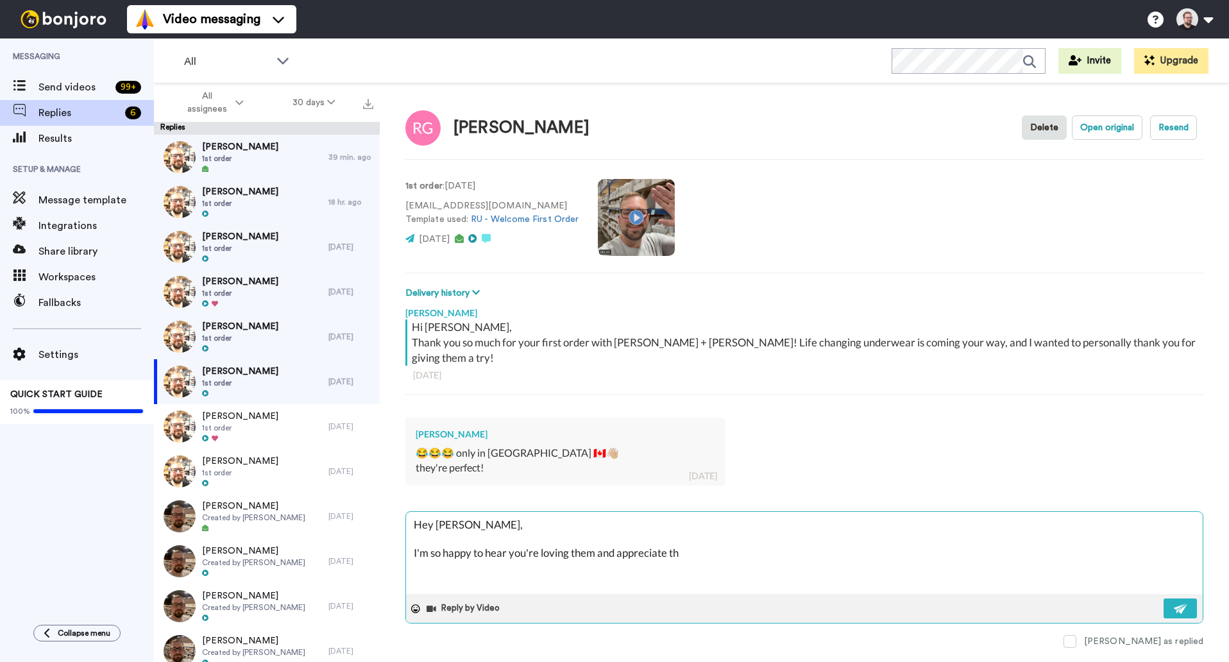
type textarea "x"
type textarea "Hey [PERSON_NAME], I'm so happy to hear you're loving them and appreciate the"
type textarea "x"
type textarea "Hey [PERSON_NAME], I'm so happy to hear you're loving them and appreciate the"
type textarea "x"
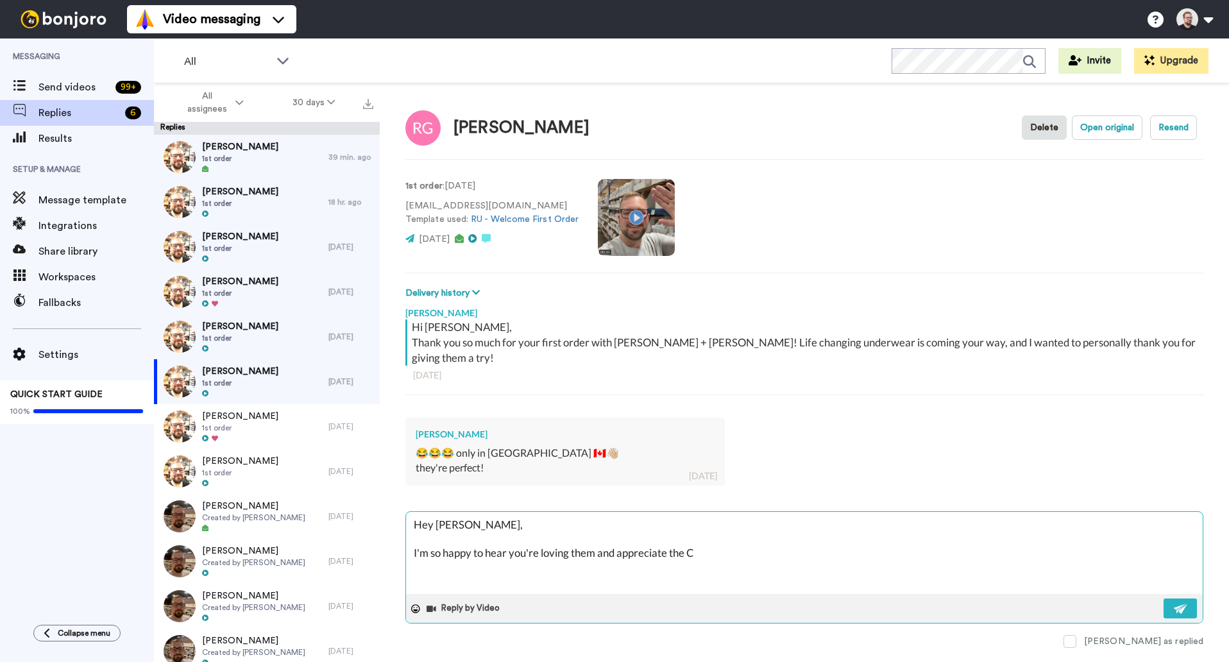
type textarea "Hey [PERSON_NAME], I'm so happy to hear you're loving them and appreciate the Ca"
type textarea "x"
type textarea "Hey [PERSON_NAME], I'm so happy to hear you're loving them and appreciate the C…"
type textarea "x"
type textarea "Hey [PERSON_NAME], I'm so happy to hear you're loving them and appreciate the C…"
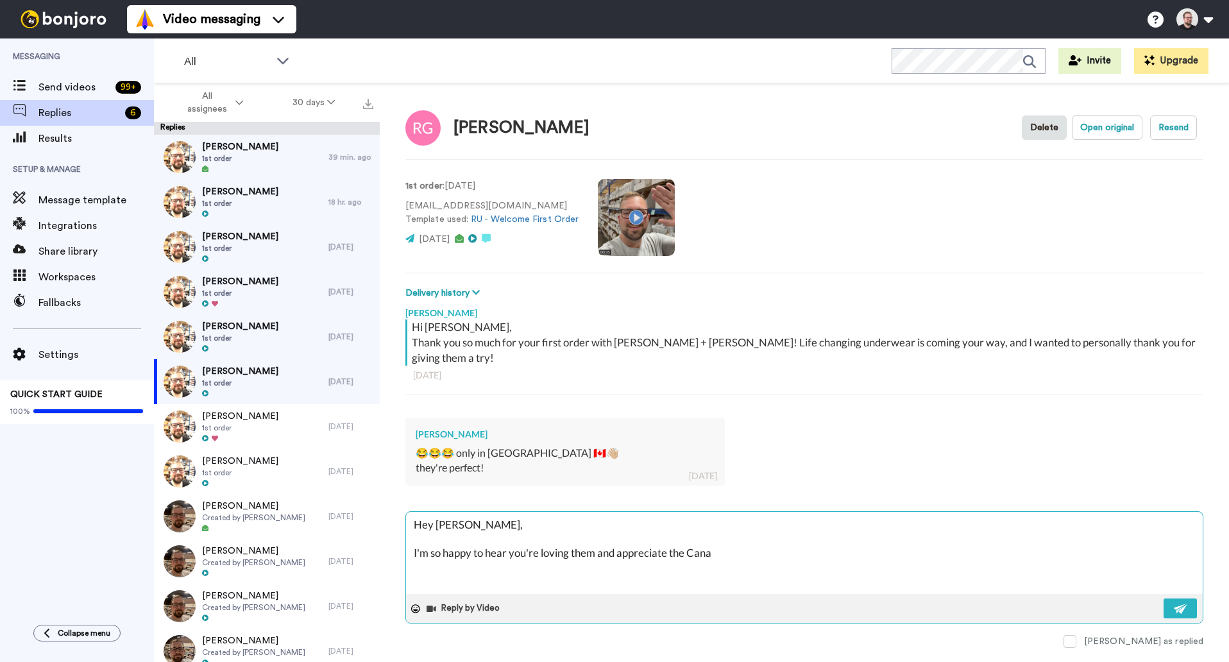
type textarea "x"
type textarea "Hey [PERSON_NAME], I'm so happy to hear you're loving them and appreciate the C…"
type textarea "x"
type textarea "Hey [PERSON_NAME], I'm so happy to hear you're loving them and appreciate the C…"
type textarea "x"
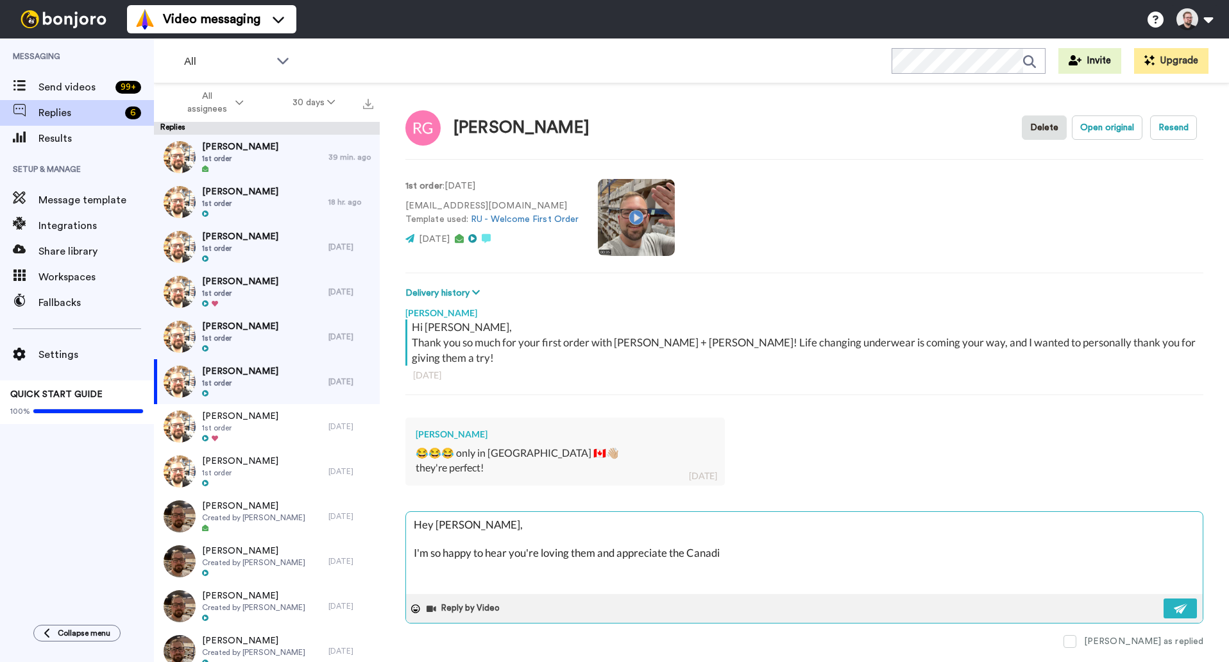
type textarea "Hey [PERSON_NAME], I'm so happy to hear you're loving them and appreciate the C…"
paste textarea "If you have a moment, I would really appreciate it if you could leave us a Goog…"
paste textarea "I hope you have a great rest of your week!"
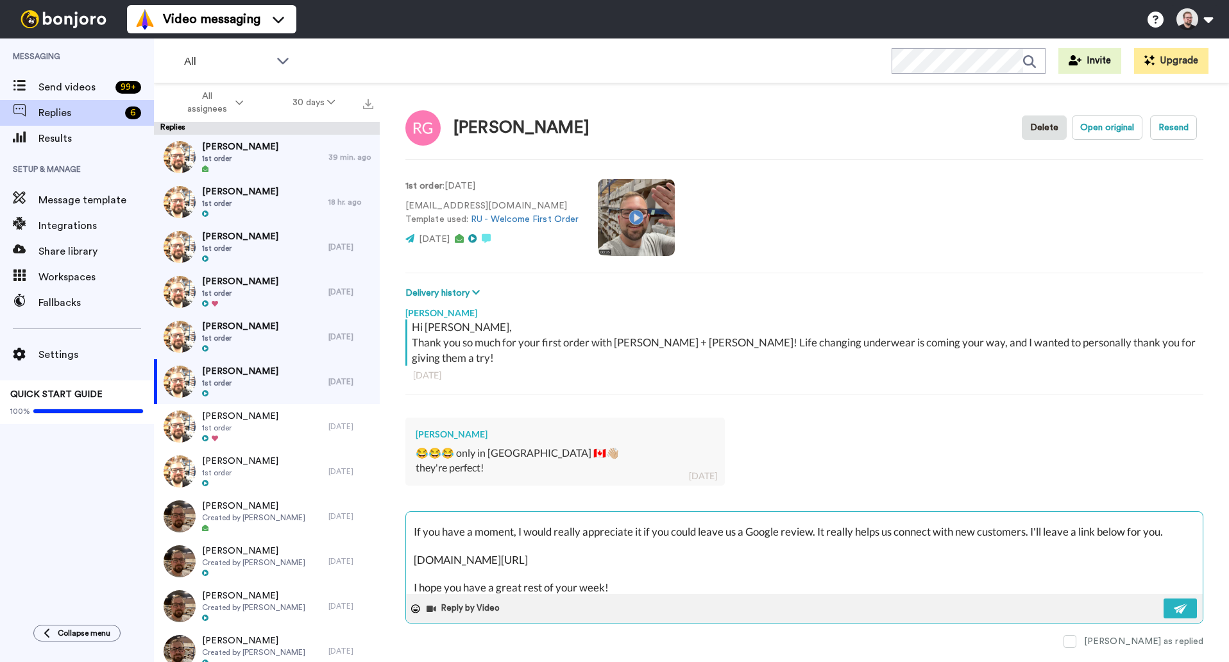
scroll to position [83, 0]
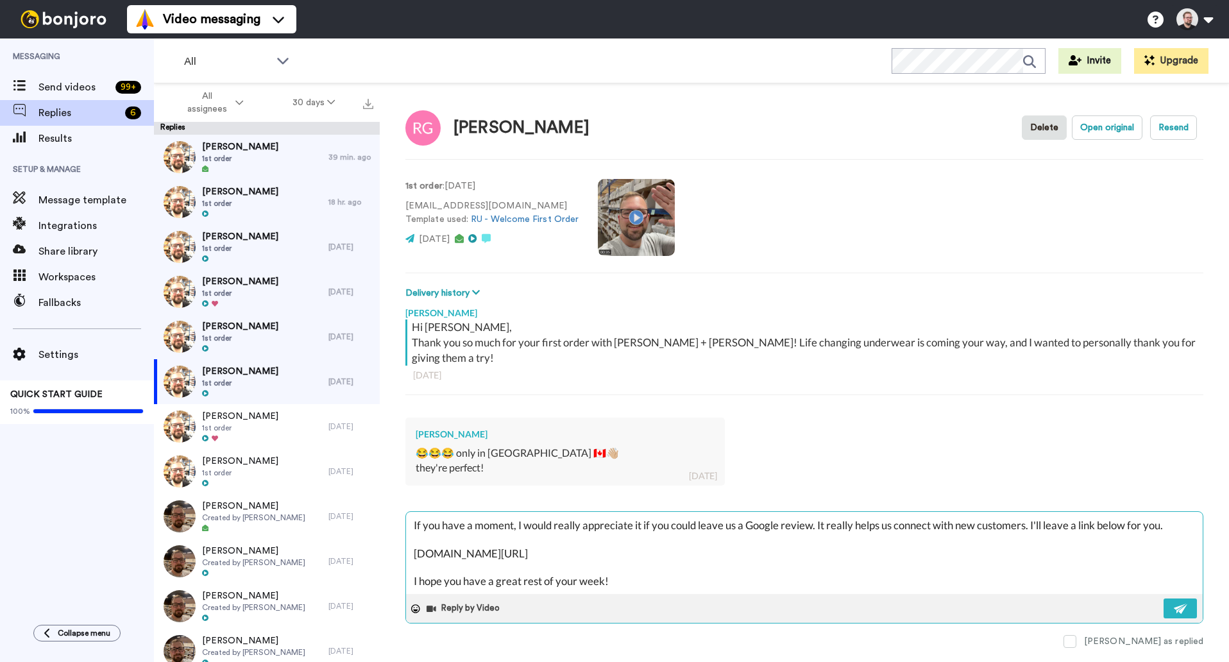
drag, startPoint x: 581, startPoint y: 573, endPoint x: 529, endPoint y: 566, distance: 51.9
click at [529, 566] on textarea "Hey [PERSON_NAME], I'm so happy to hear you're loving them and appreciate the […" at bounding box center [804, 553] width 797 height 82
click at [549, 566] on textarea "Hey [PERSON_NAME], I'm so happy to hear you're loving them and appreciate the […" at bounding box center [804, 553] width 797 height 82
click at [1184, 604] on img at bounding box center [1181, 609] width 14 height 10
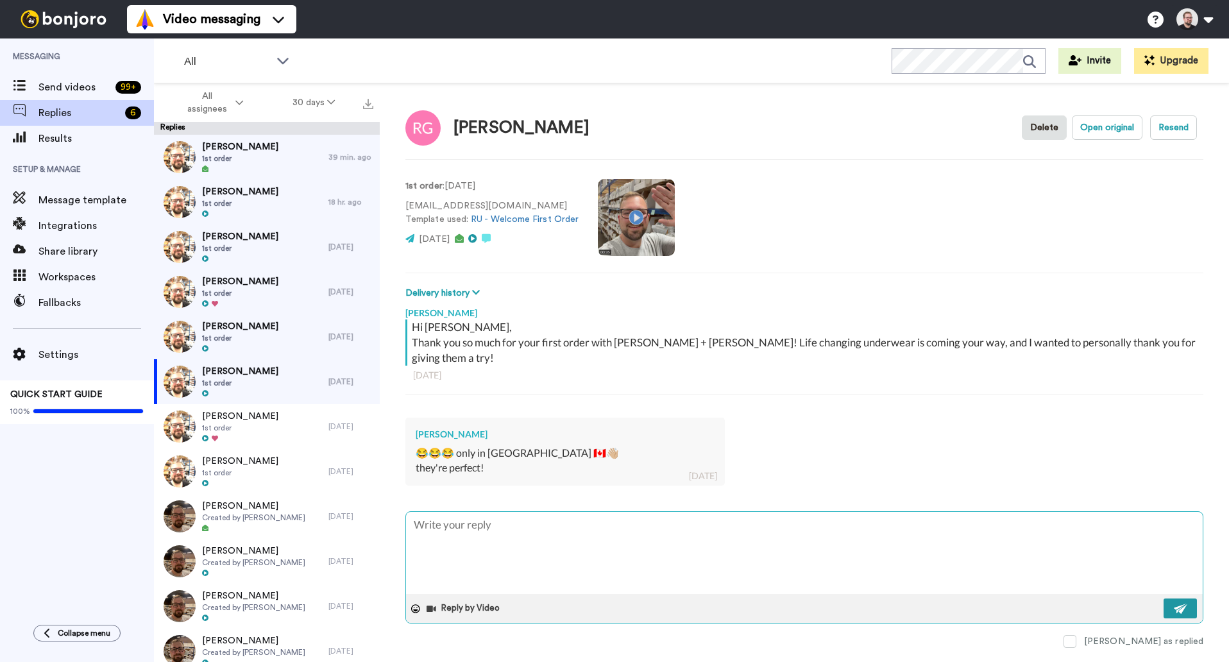
scroll to position [0, 0]
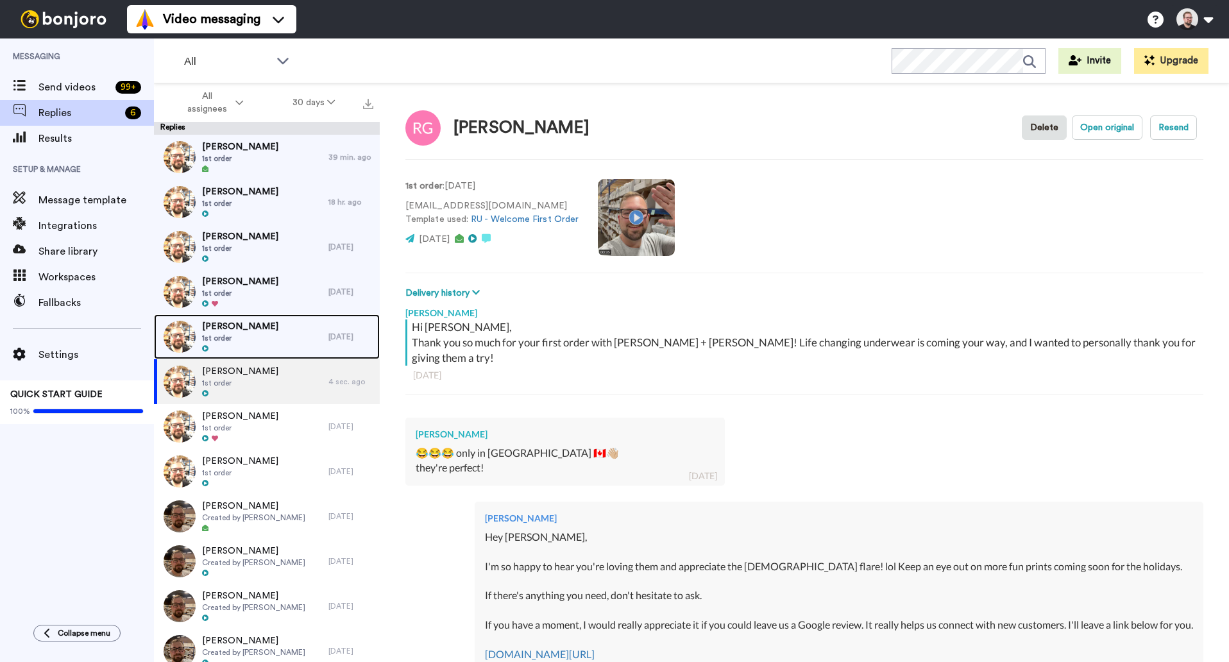
click at [276, 350] on div "[PERSON_NAME] 1st order" at bounding box center [241, 336] width 174 height 45
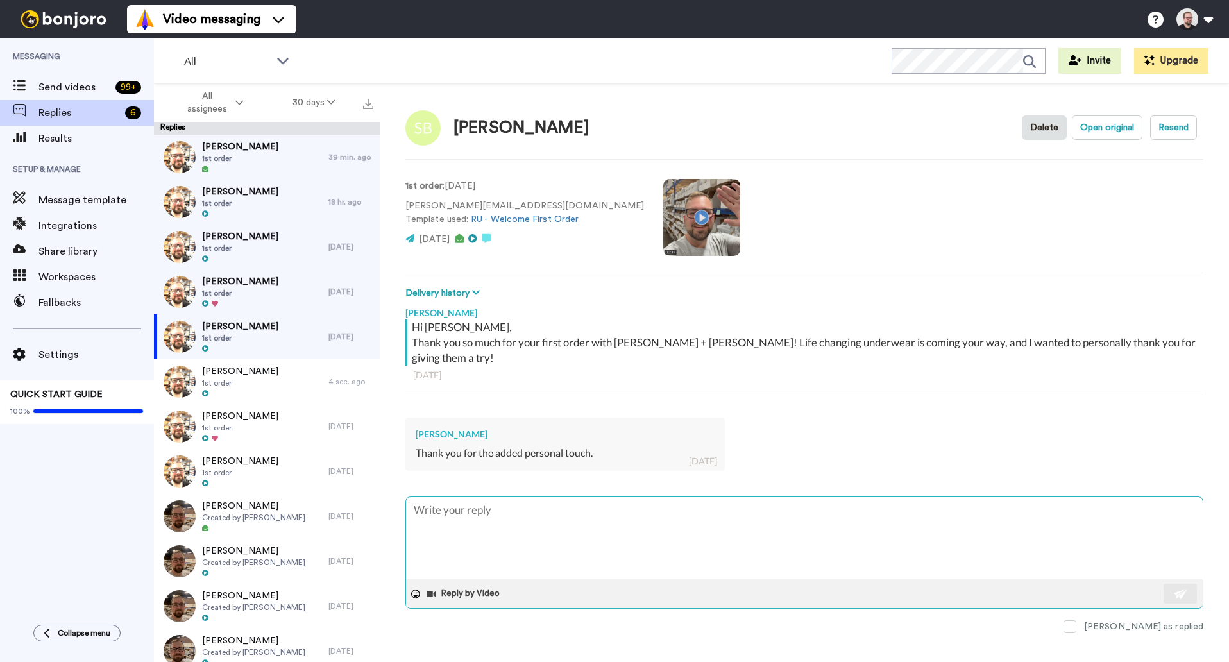
click at [509, 497] on textarea at bounding box center [804, 538] width 797 height 82
click at [1076, 620] on span at bounding box center [1070, 626] width 13 height 13
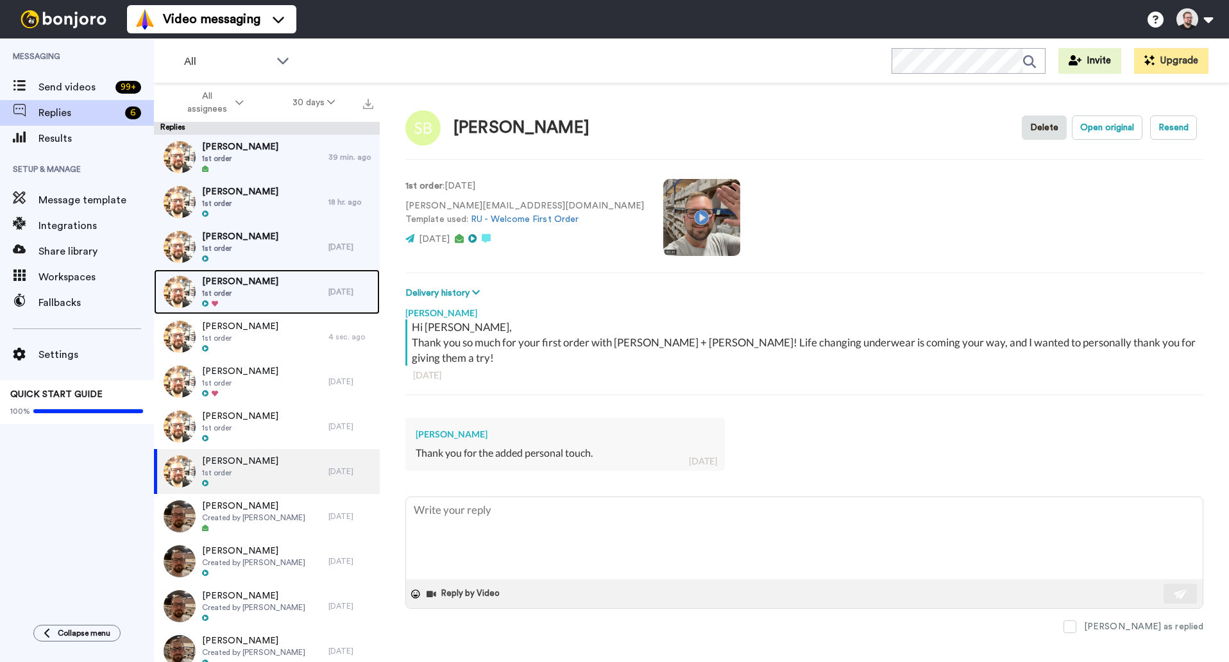
click at [284, 293] on div "[PERSON_NAME] 1st order" at bounding box center [241, 291] width 174 height 45
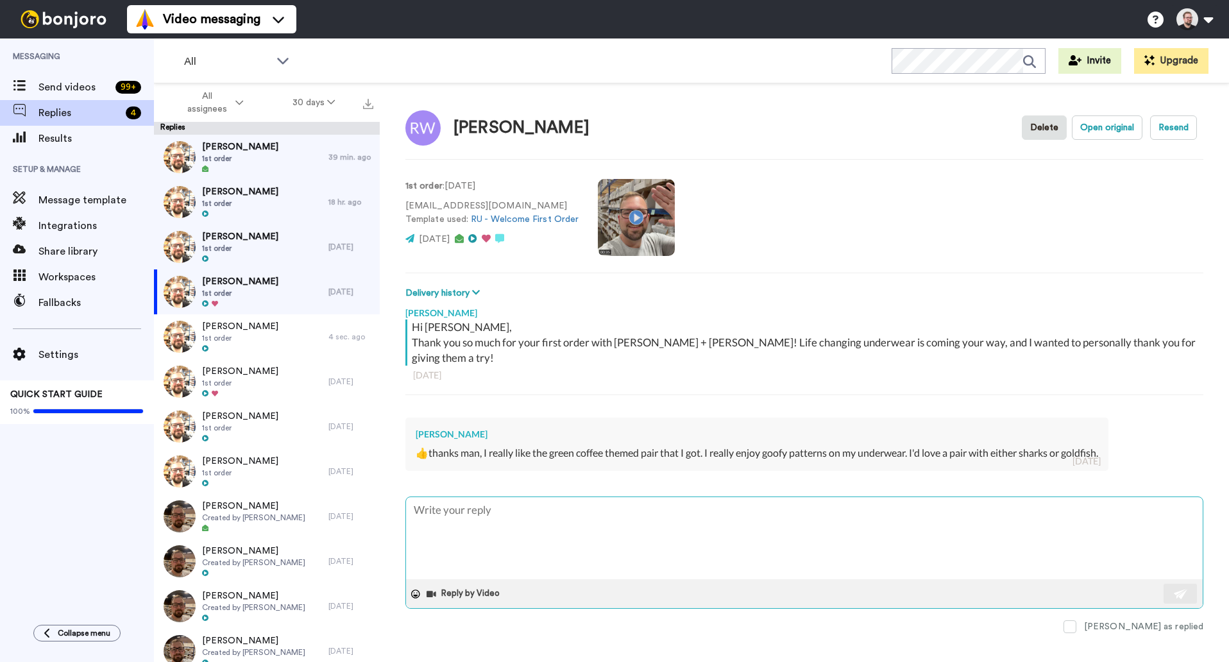
click at [639, 497] on textarea at bounding box center [804, 538] width 797 height 82
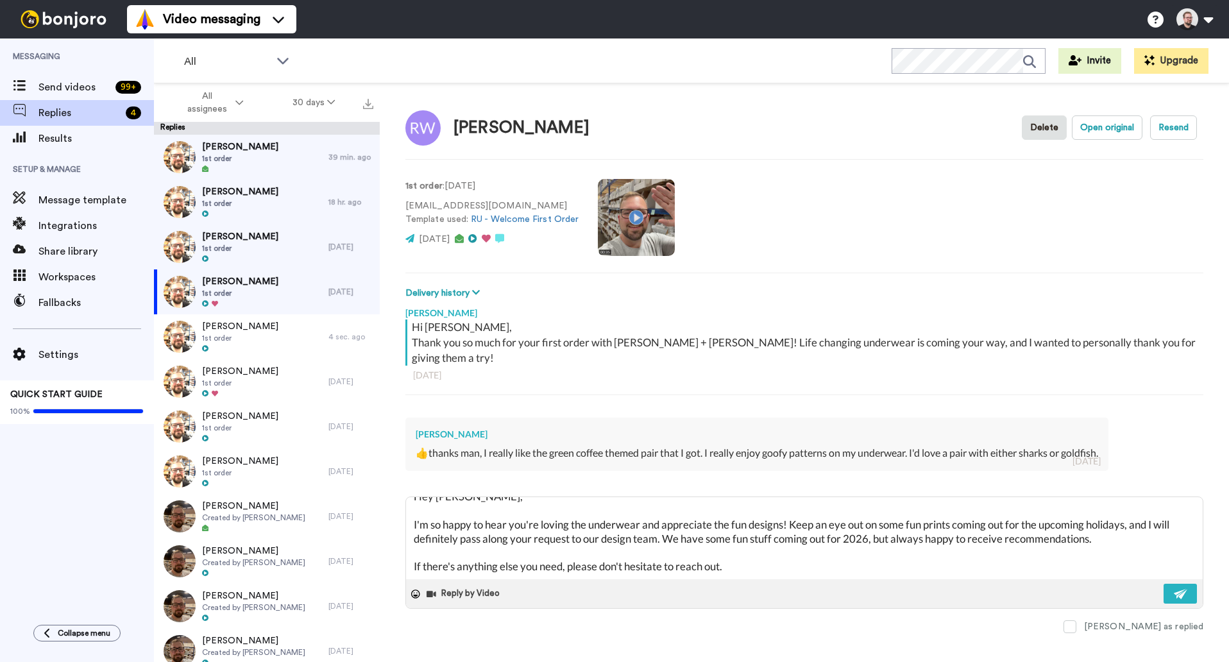
scroll to position [35, 0]
paste textarea "If you have a moment, I would really appreciate it if you could leave us a Goog…"
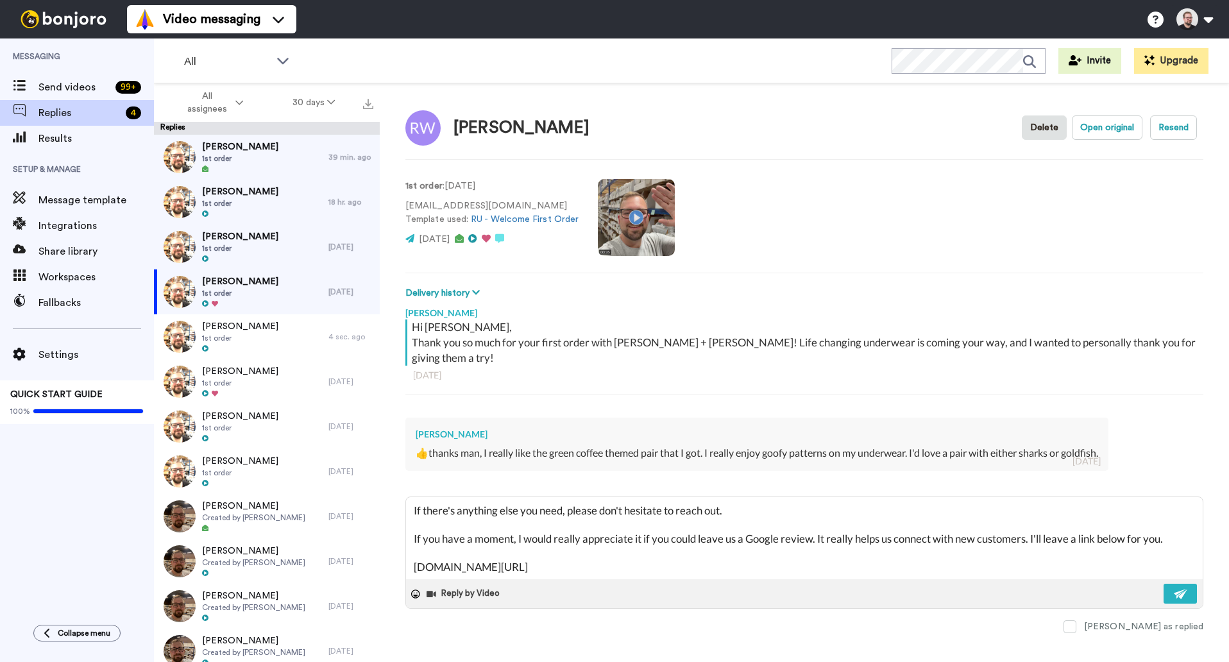
scroll to position [91, 0]
paste textarea "I hope you have a great rest of your week!"
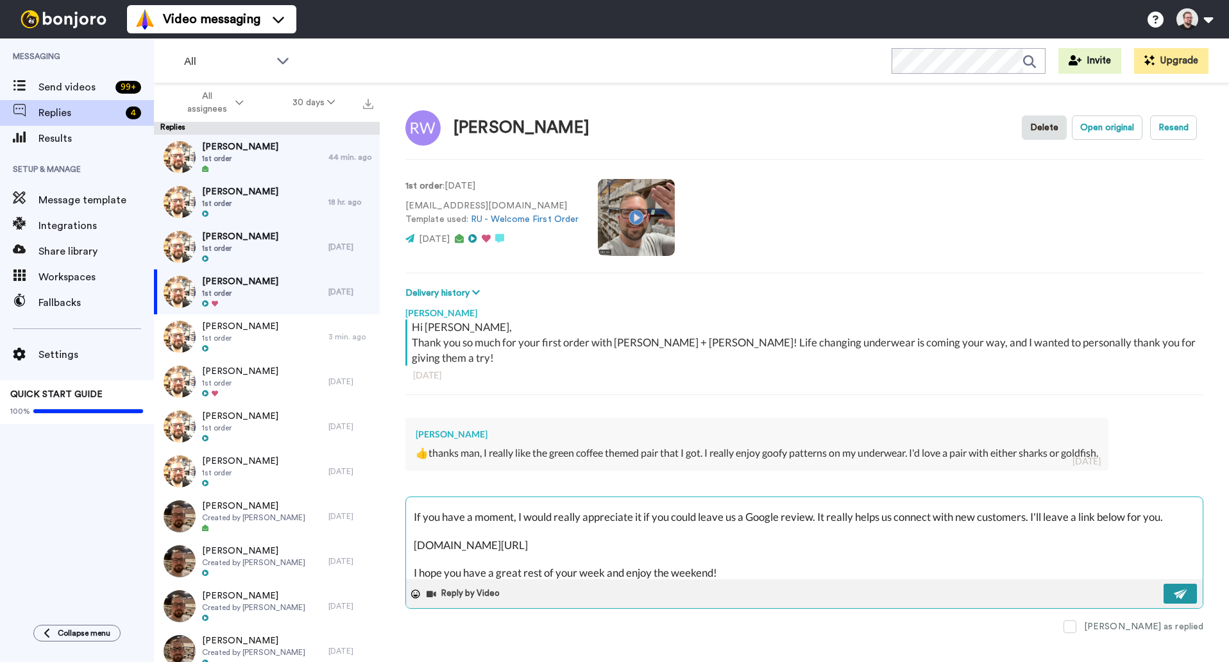
click at [1189, 584] on button at bounding box center [1180, 594] width 33 height 20
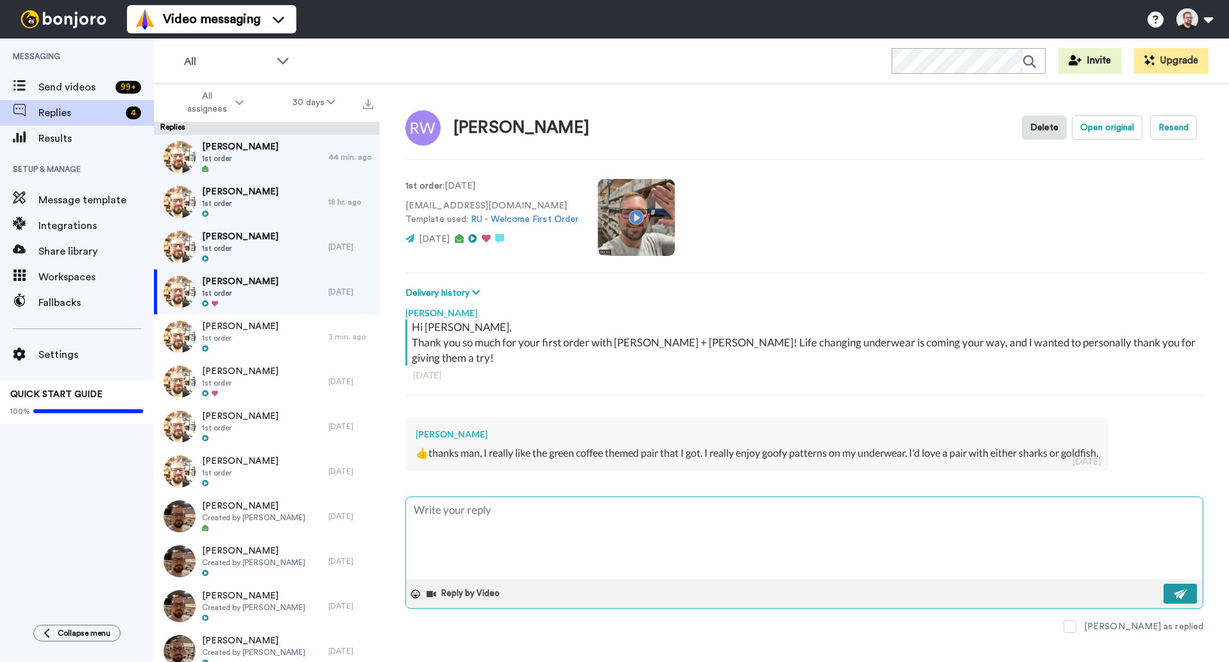
scroll to position [0, 0]
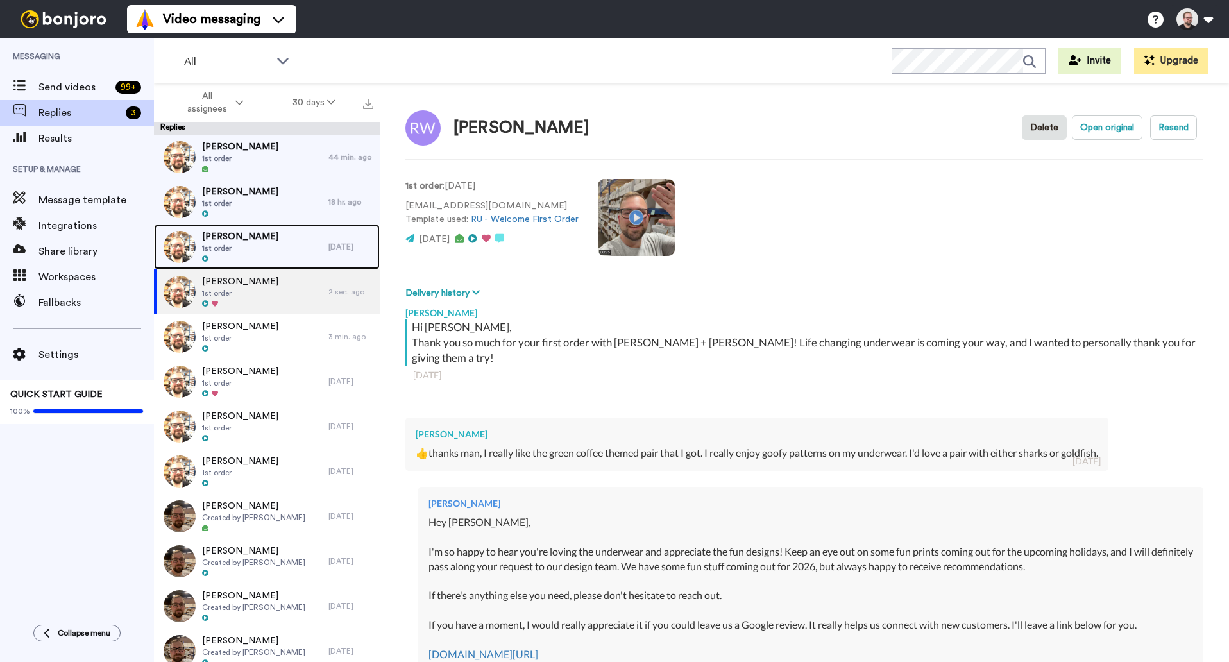
click at [252, 241] on span "[PERSON_NAME]" at bounding box center [240, 236] width 76 height 13
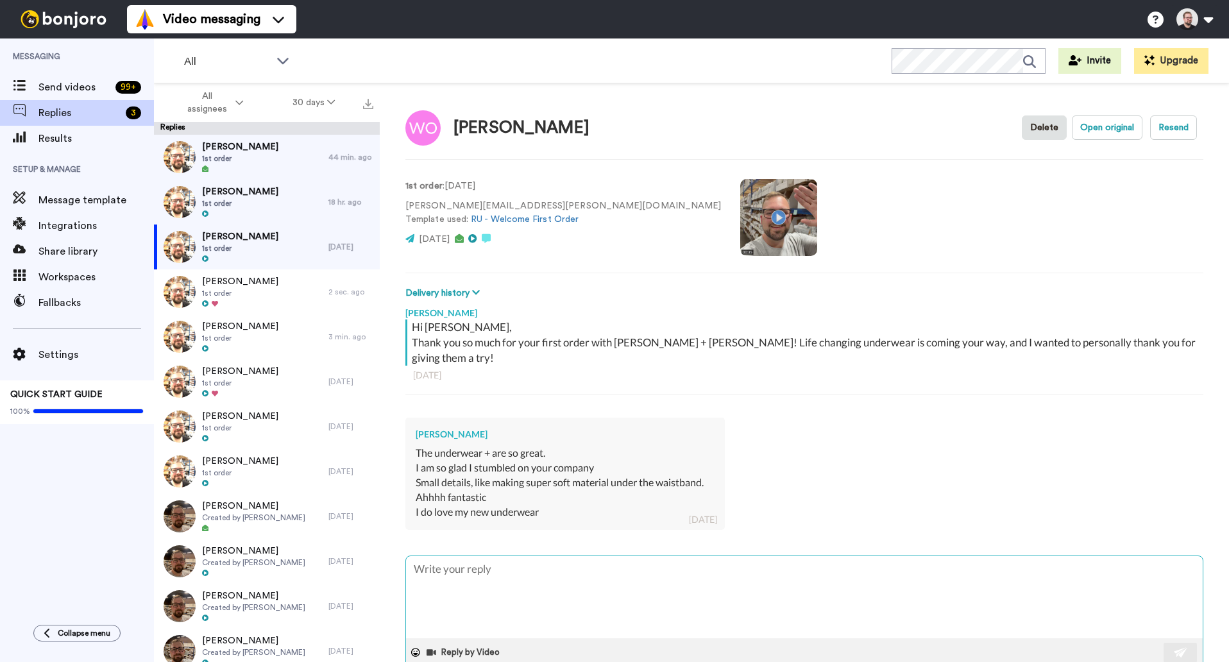
click at [468, 556] on textarea at bounding box center [804, 597] width 797 height 82
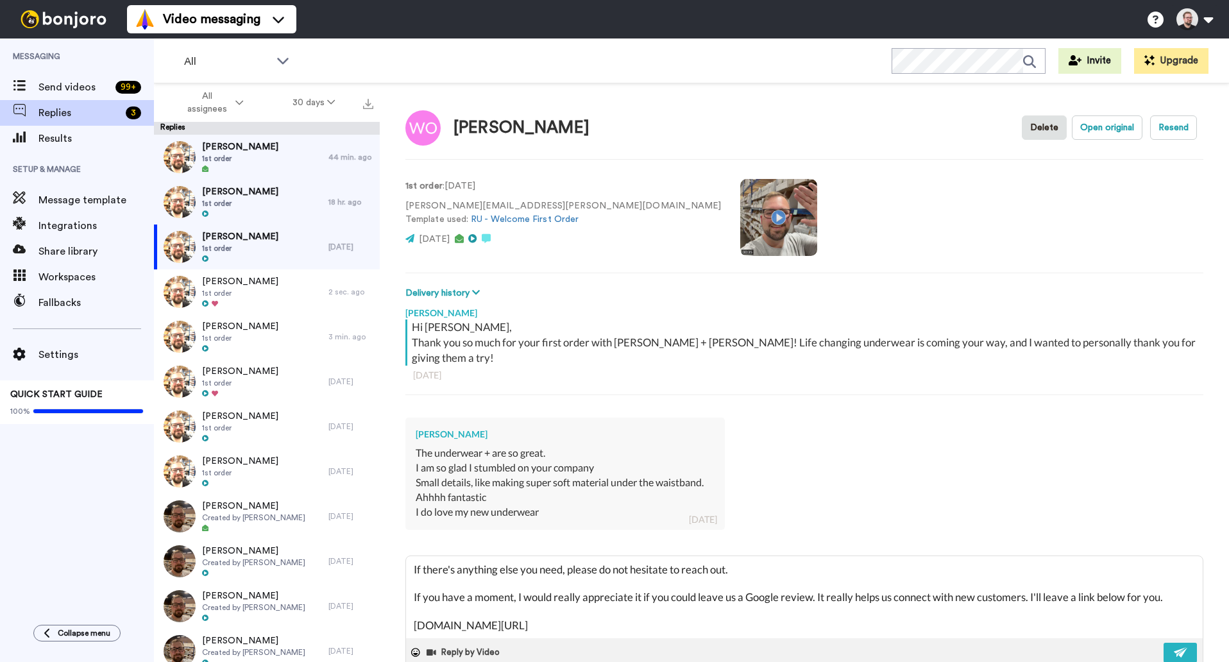
scroll to position [91, 0]
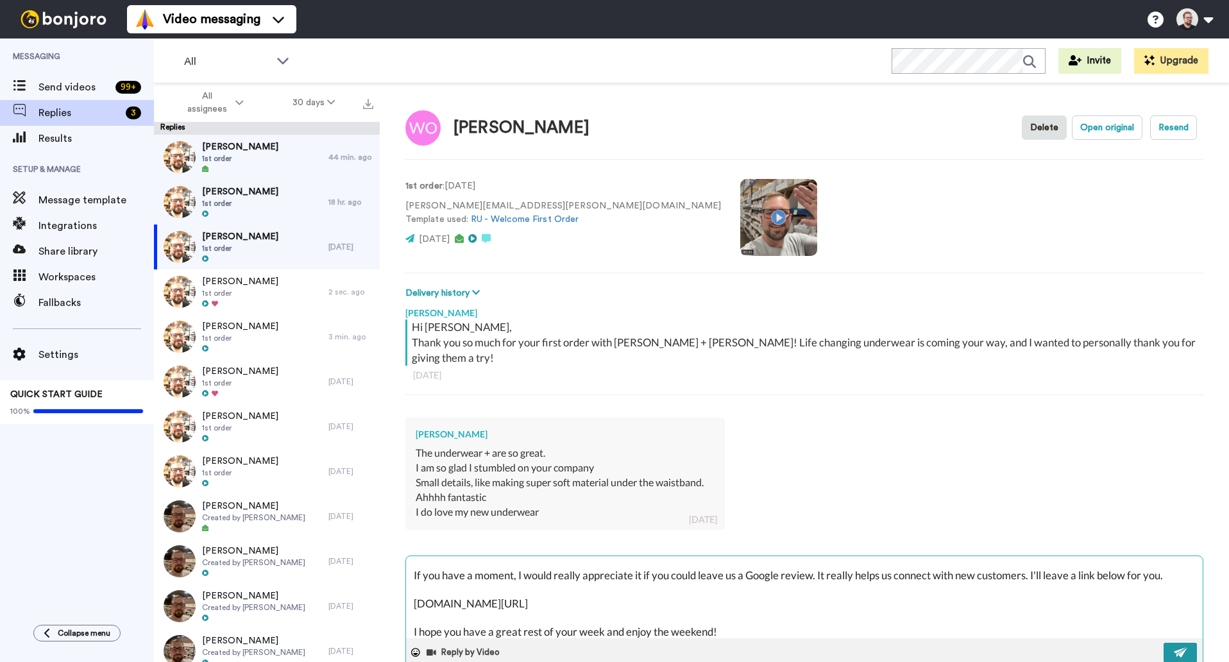
click at [1174, 647] on img at bounding box center [1181, 652] width 14 height 10
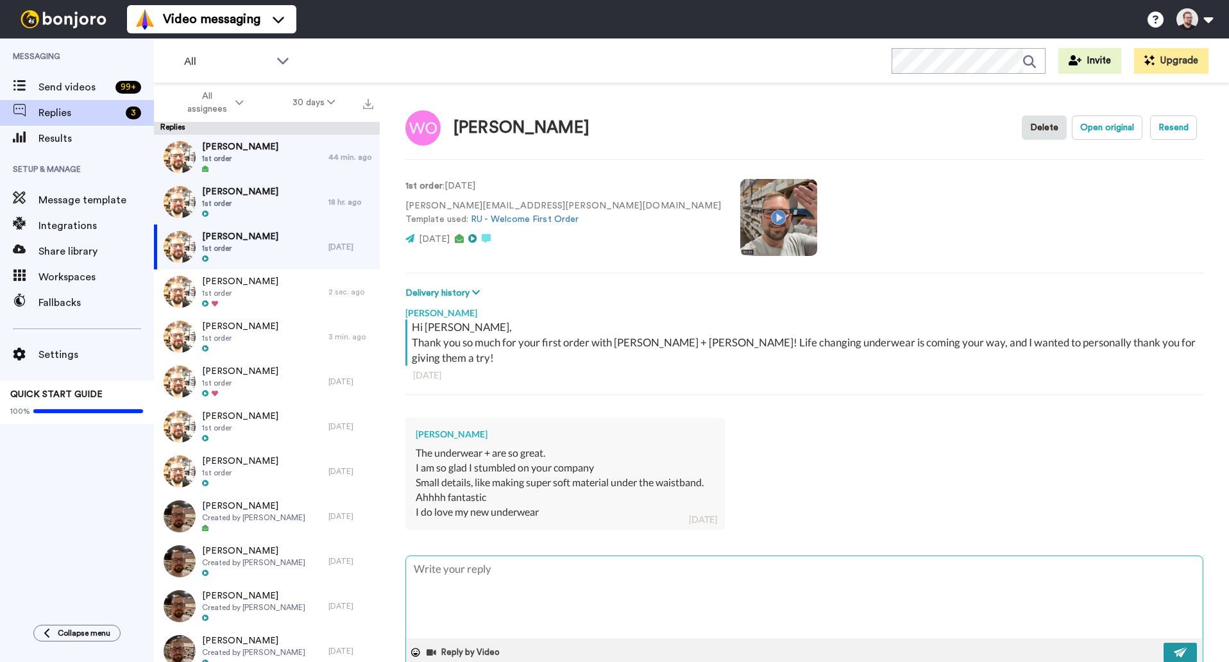
scroll to position [0, 0]
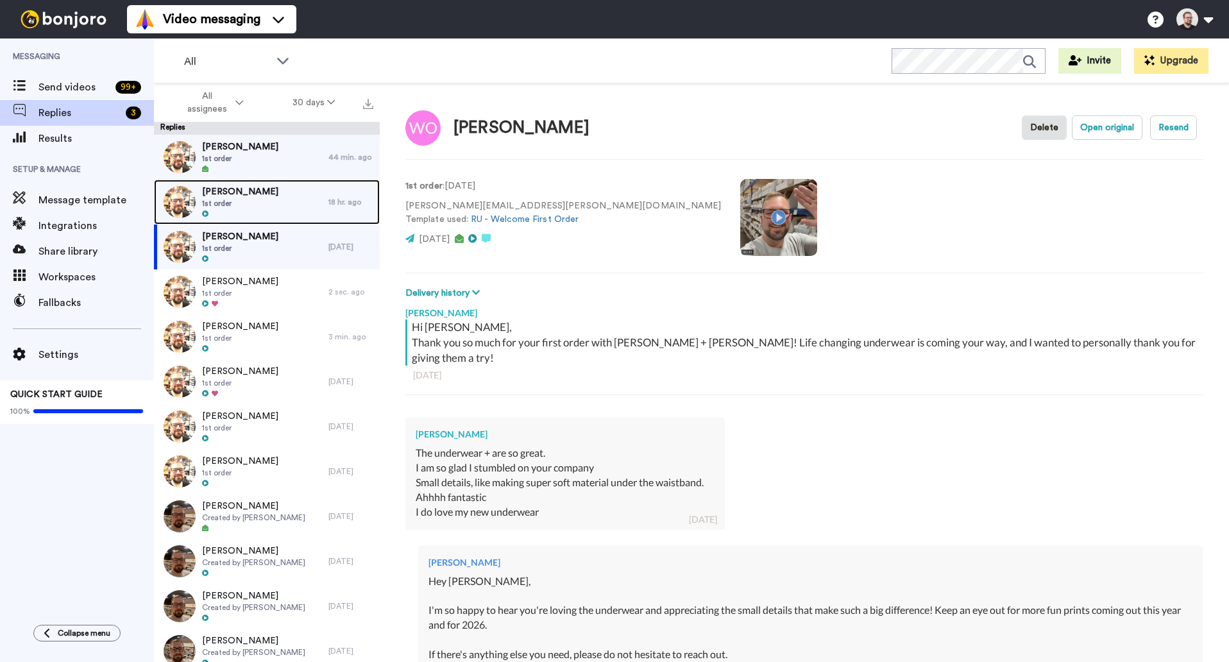
click at [235, 199] on span "1st order" at bounding box center [240, 203] width 76 height 10
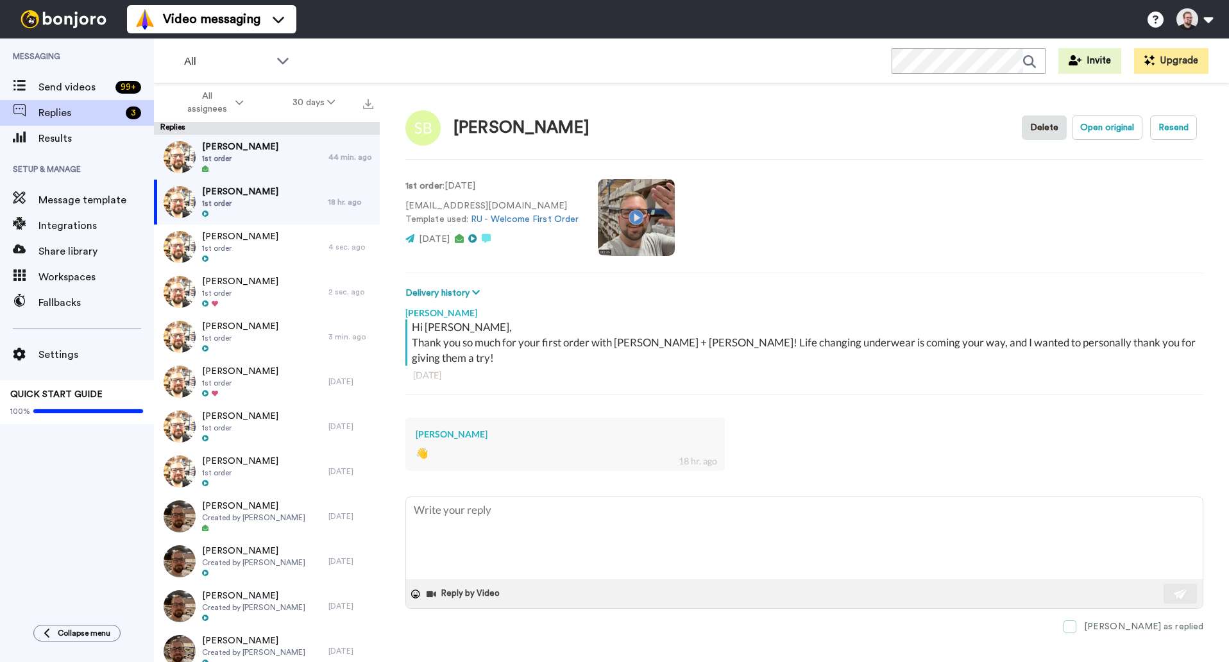
click at [1076, 620] on span at bounding box center [1070, 626] width 13 height 13
